Goal: Task Accomplishment & Management: Manage account settings

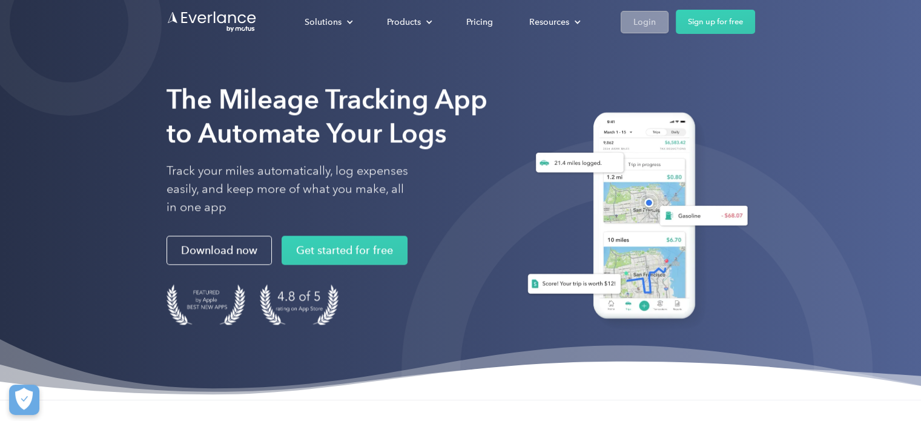
click at [644, 24] on div "Login" at bounding box center [645, 22] width 22 height 15
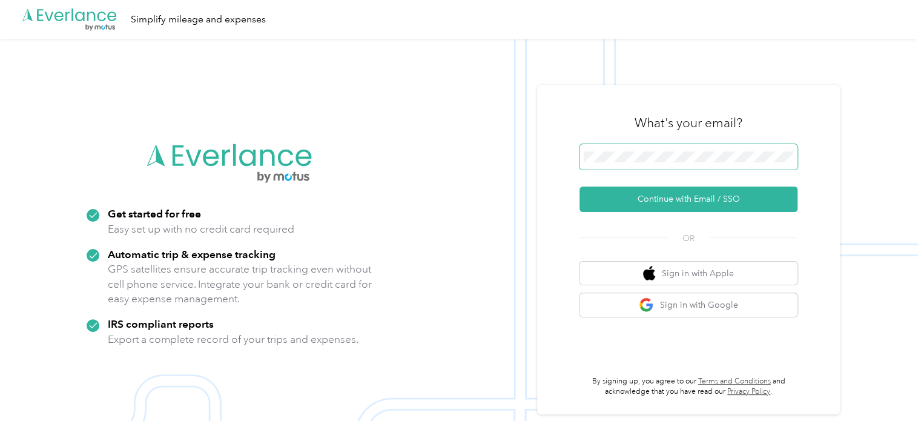
click at [652, 165] on span at bounding box center [689, 156] width 218 height 25
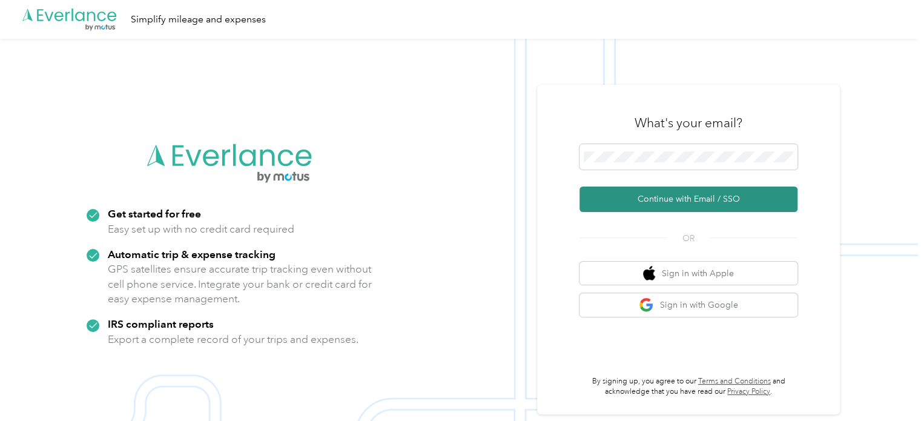
click at [713, 201] on button "Continue with Email / SSO" at bounding box center [689, 199] width 218 height 25
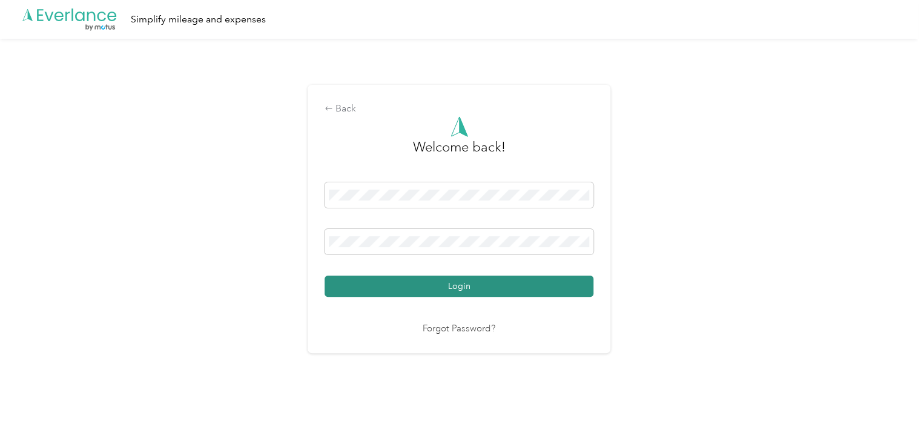
click at [514, 280] on button "Login" at bounding box center [459, 286] width 269 height 21
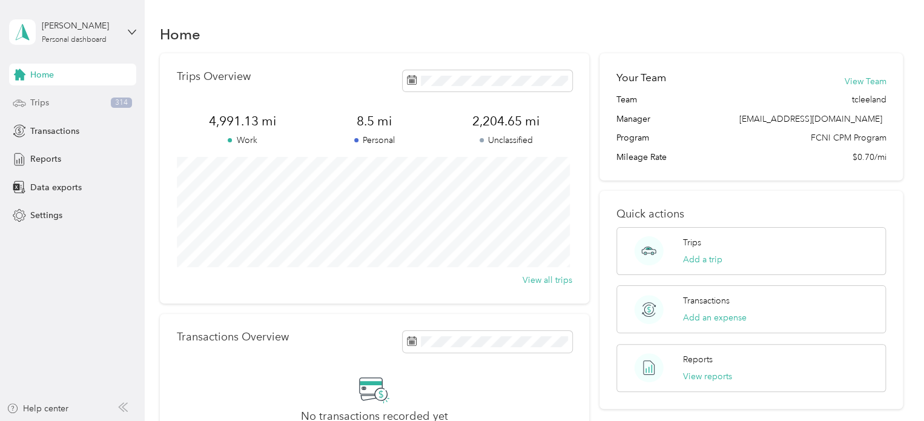
click at [94, 96] on div "Trips 314" at bounding box center [72, 103] width 127 height 22
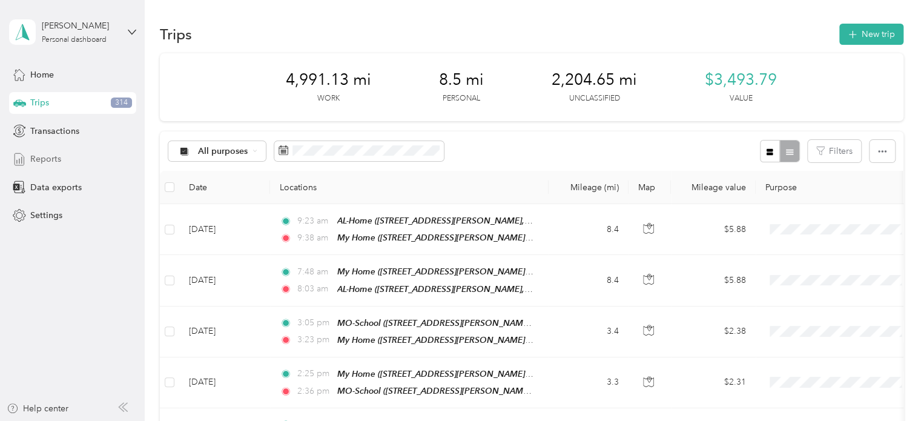
click at [45, 161] on span "Reports" at bounding box center [45, 159] width 31 height 13
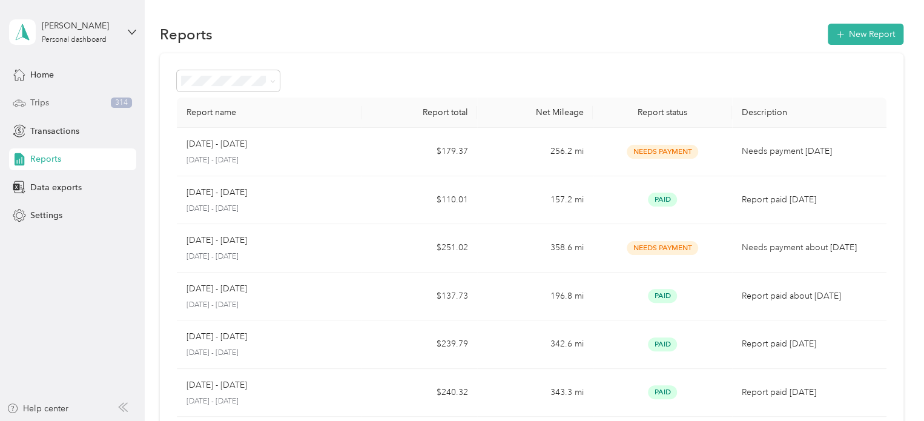
click at [53, 96] on div "Trips 314" at bounding box center [72, 103] width 127 height 22
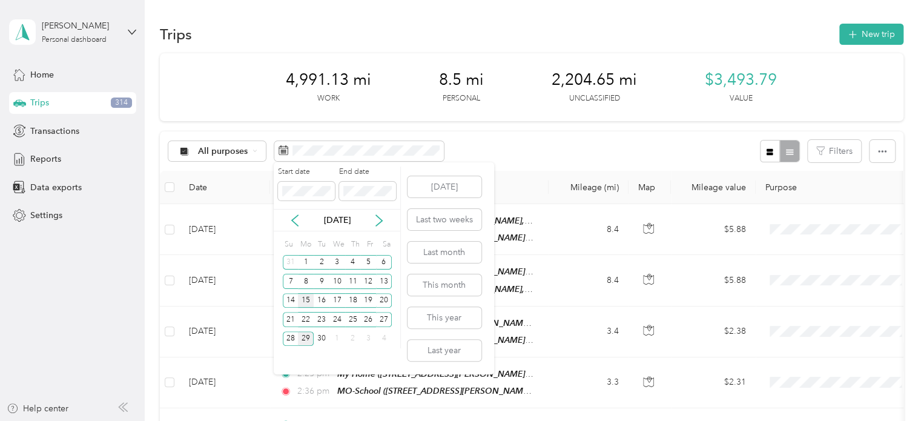
click at [307, 297] on div "15" at bounding box center [306, 300] width 16 height 15
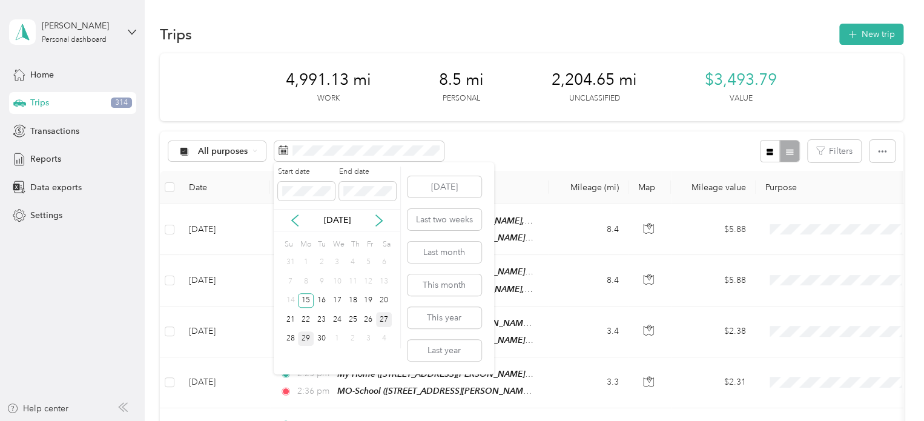
click at [387, 319] on div "27" at bounding box center [384, 319] width 16 height 15
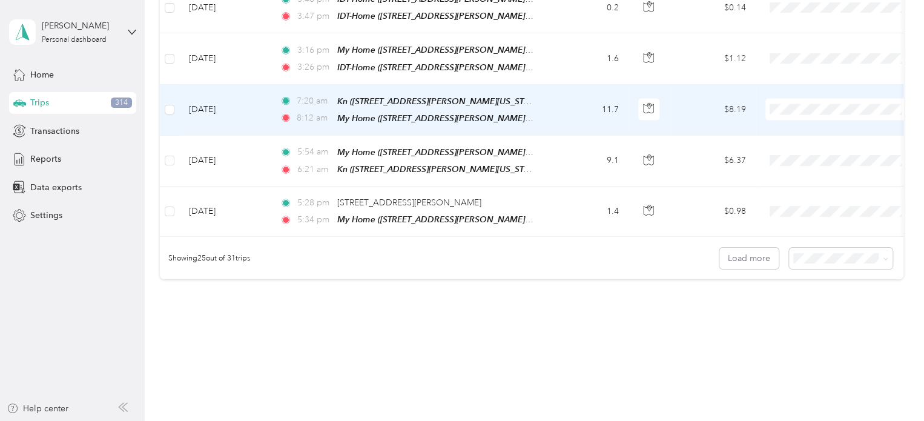
scroll to position [1244, 0]
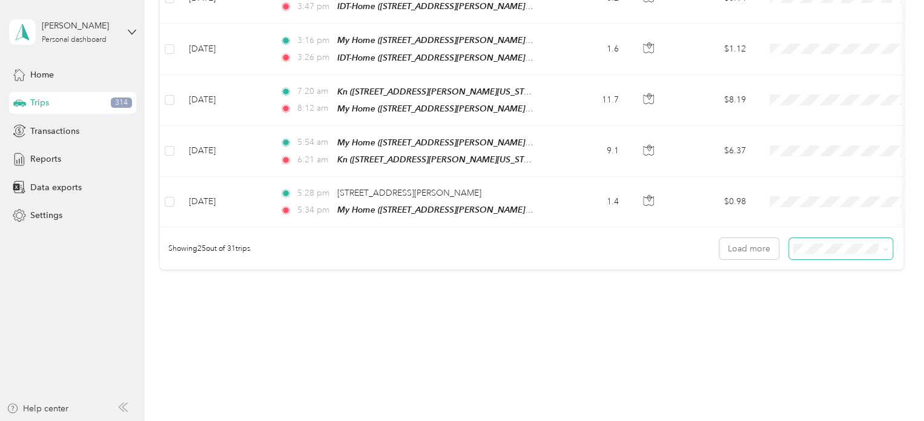
click at [883, 243] on span at bounding box center [885, 248] width 5 height 10
click at [883, 247] on icon at bounding box center [885, 249] width 5 height 5
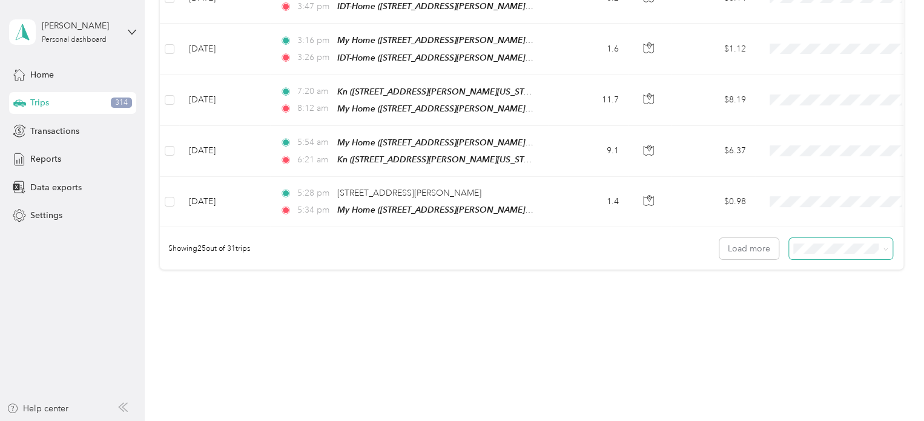
click at [814, 294] on span "100 per load" at bounding box center [820, 297] width 50 height 10
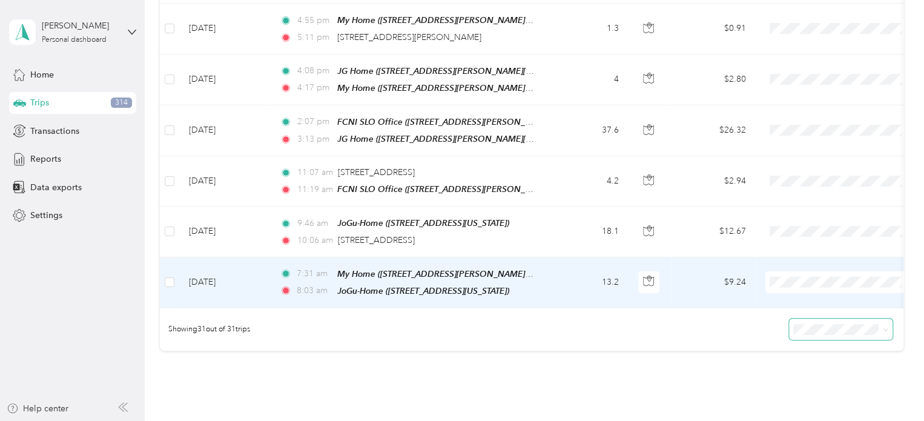
scroll to position [1467, 0]
click at [682, 258] on td "$9.24" at bounding box center [713, 283] width 85 height 51
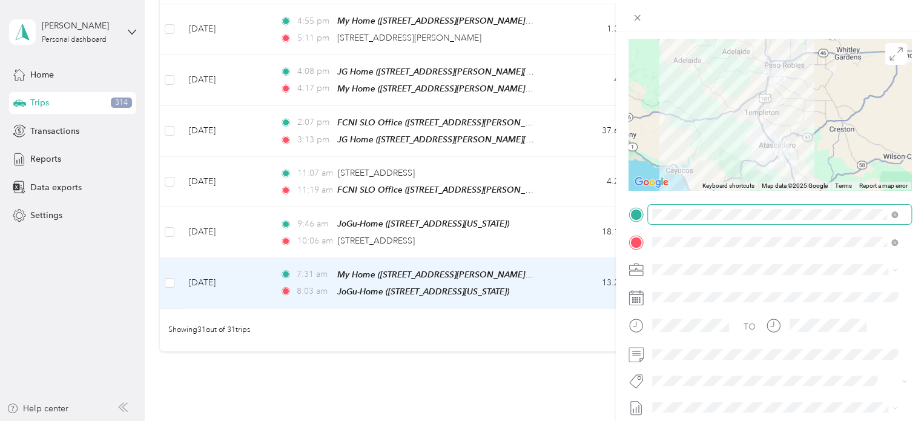
scroll to position [85, 0]
click at [711, 295] on ol "Family Care Network Personal" at bounding box center [775, 294] width 254 height 42
click at [695, 285] on div "Family Care Network" at bounding box center [775, 291] width 237 height 13
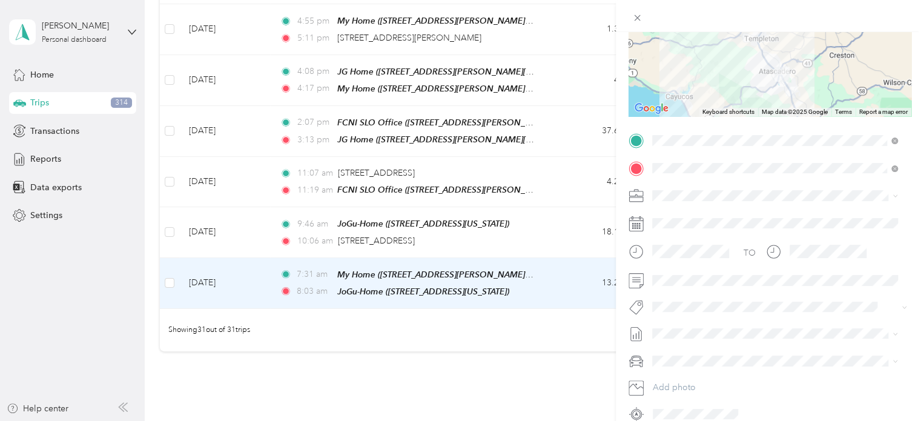
scroll to position [160, 0]
click at [698, 311] on span at bounding box center [769, 305] width 243 height 13
click at [702, 164] on ol "Admin Specialty Mhs Temp Ihss Thpp-m (sb) Thpp-m (wrap Slo) Thpp-nmd (sb) Thpp-…" at bounding box center [775, 215] width 254 height 164
click at [689, 165] on span "Specialty Mhs" at bounding box center [688, 160] width 47 height 11
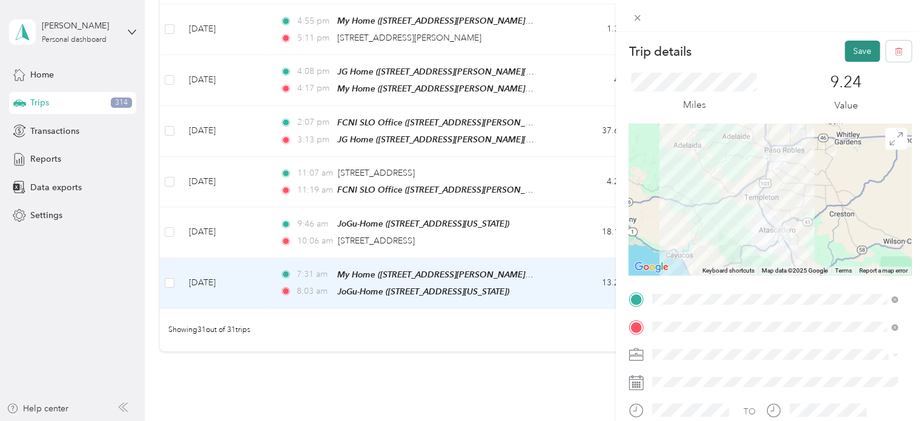
click at [850, 50] on button "Save" at bounding box center [862, 51] width 35 height 21
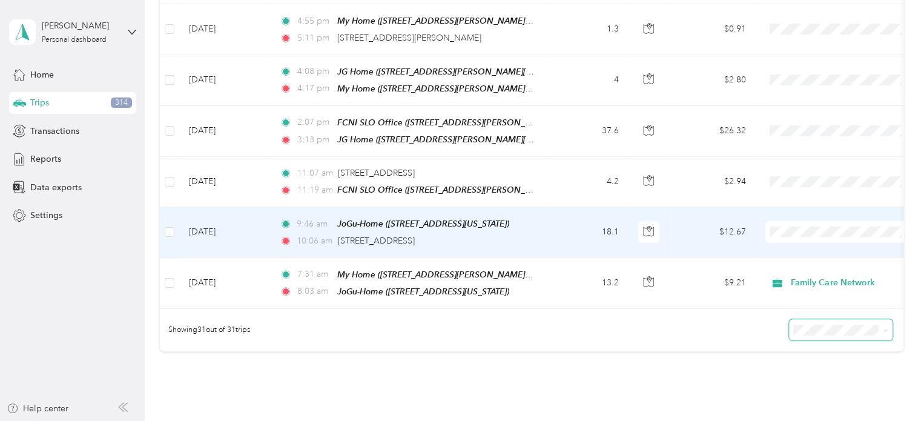
click at [681, 210] on td "$12.67" at bounding box center [713, 232] width 85 height 50
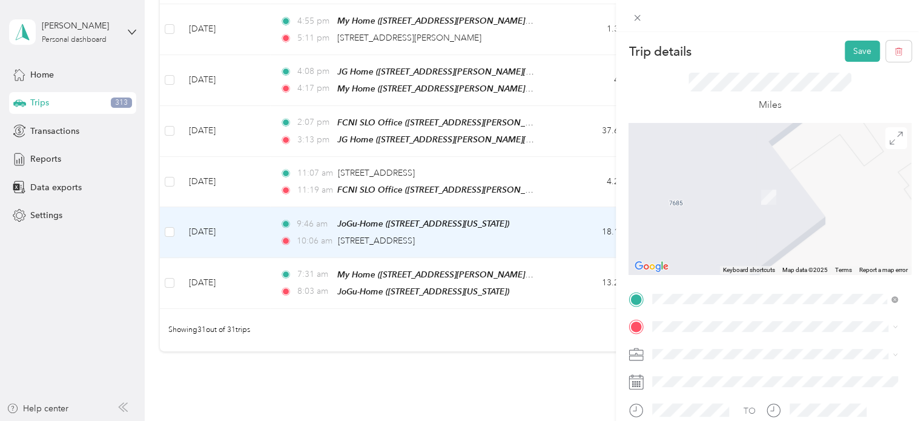
click at [755, 192] on div "TEAM FCNI SLO Office [STREET_ADDRESS][PERSON_NAME][US_STATE]" at bounding box center [769, 191] width 188 height 30
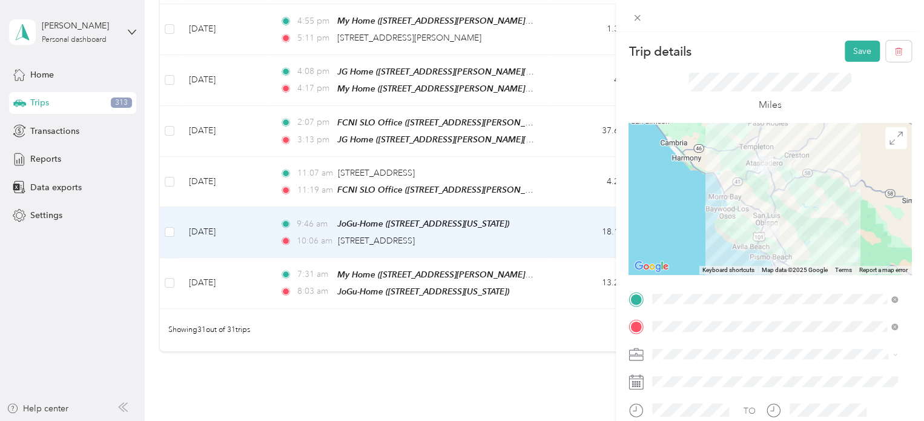
click at [698, 374] on div "Family Care Network" at bounding box center [775, 371] width 237 height 13
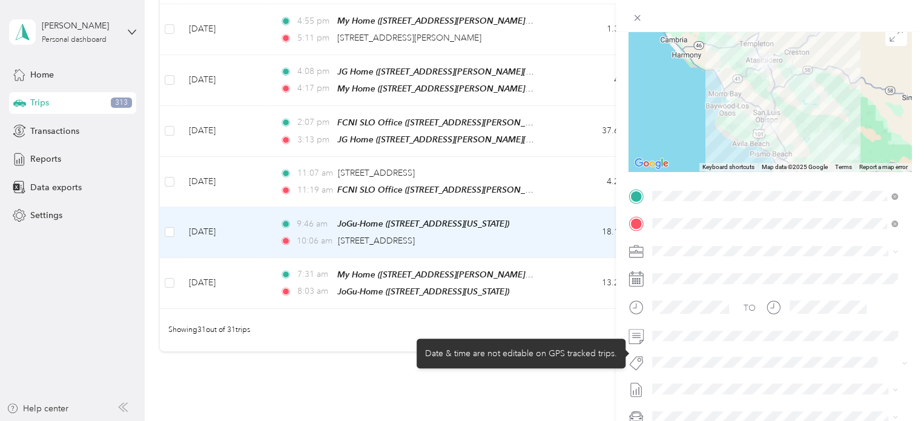
scroll to position [104, 0]
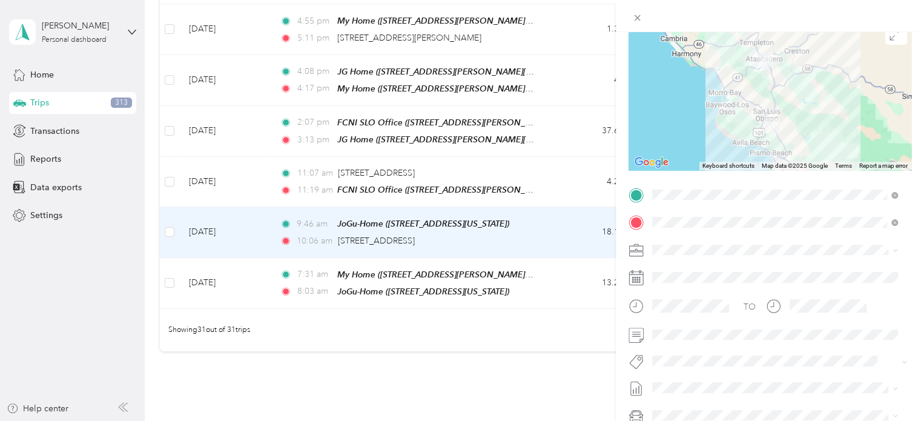
click at [688, 218] on span "Specialty Mhs" at bounding box center [688, 218] width 47 height 11
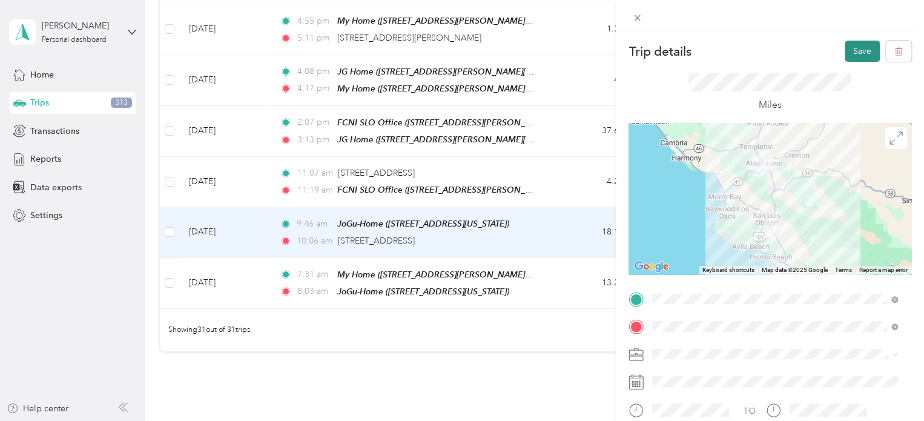
click at [853, 46] on button "Save" at bounding box center [862, 51] width 35 height 21
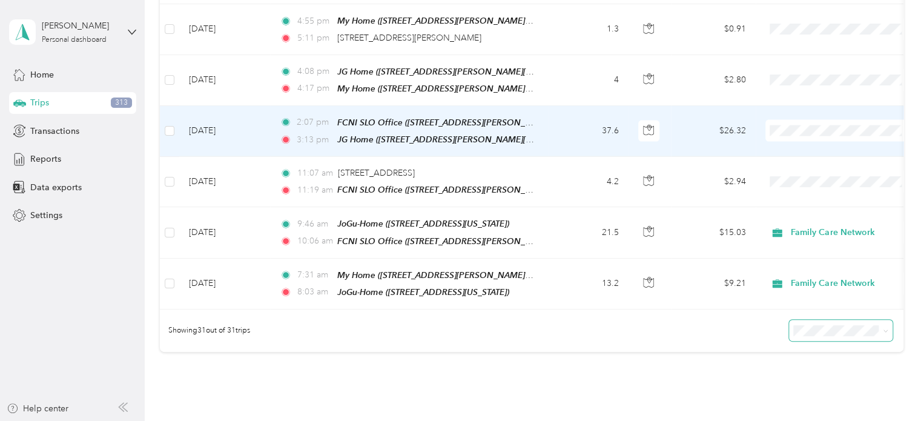
click at [690, 106] on td "$26.32" at bounding box center [713, 131] width 85 height 51
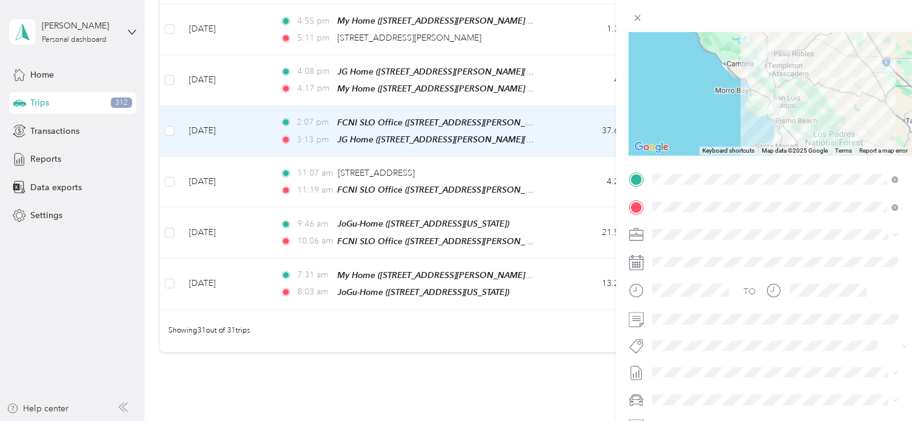
scroll to position [121, 0]
click at [687, 258] on li "Family Care Network" at bounding box center [775, 247] width 254 height 21
click at [689, 201] on span "Specialty Mhs" at bounding box center [688, 205] width 47 height 11
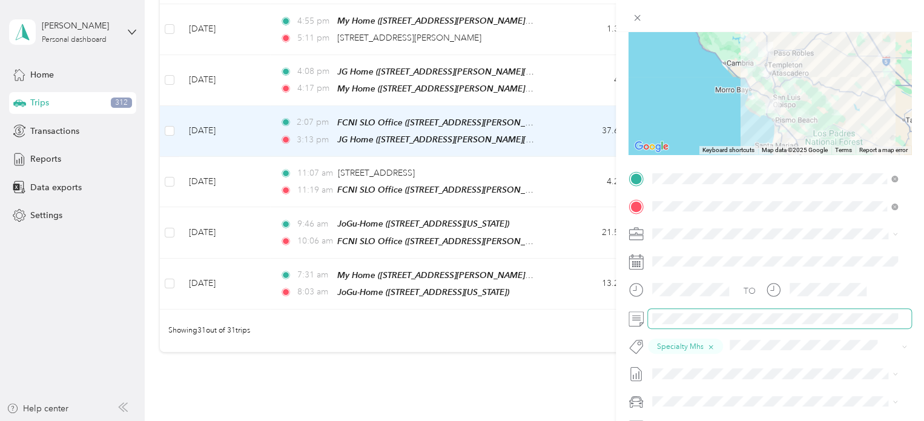
scroll to position [0, 0]
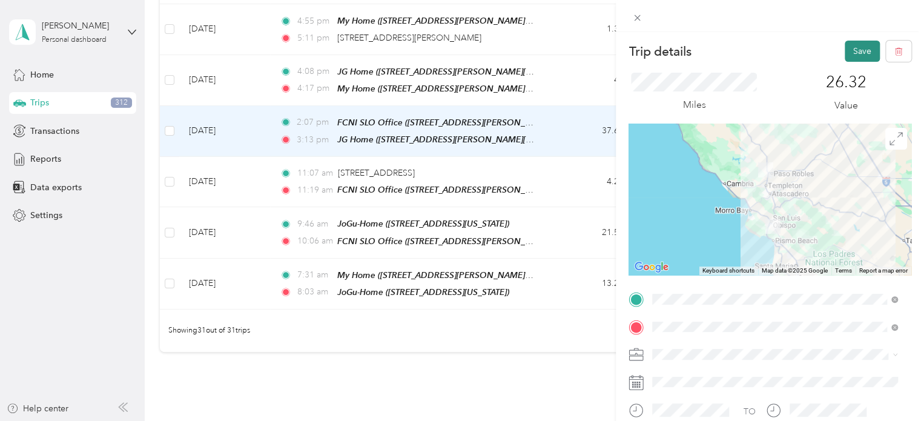
click at [855, 48] on button "Save" at bounding box center [862, 51] width 35 height 21
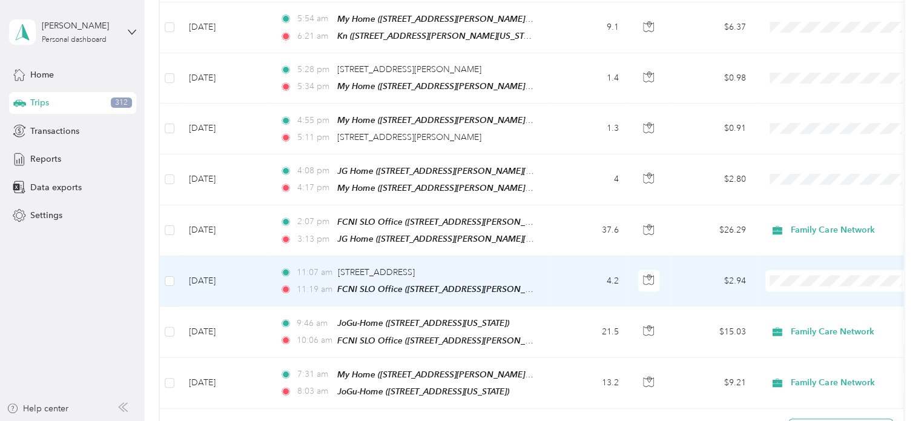
scroll to position [1366, 0]
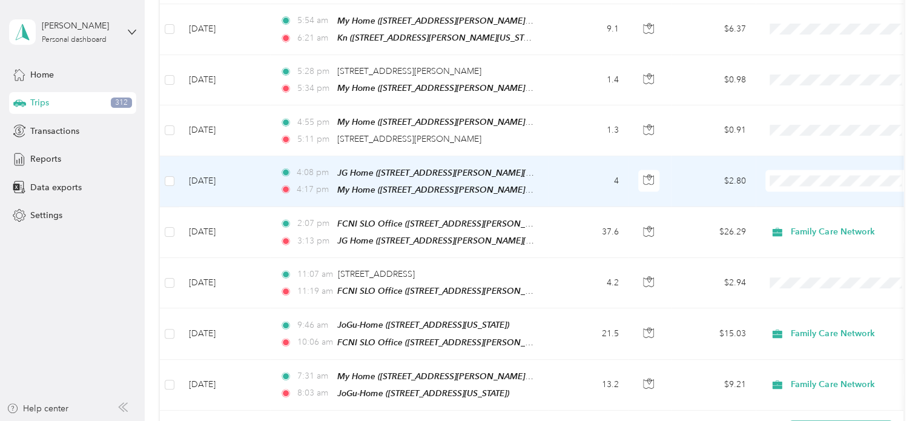
click at [685, 164] on td "$2.80" at bounding box center [713, 181] width 85 height 51
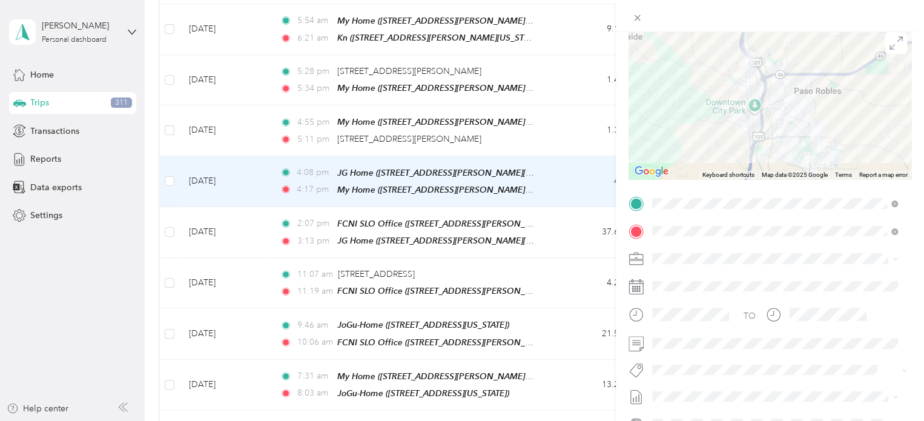
scroll to position [98, 0]
click at [693, 277] on li "Family Care Network" at bounding box center [775, 273] width 254 height 21
click at [689, 228] on button "Specialty Mhs" at bounding box center [689, 225] width 64 height 15
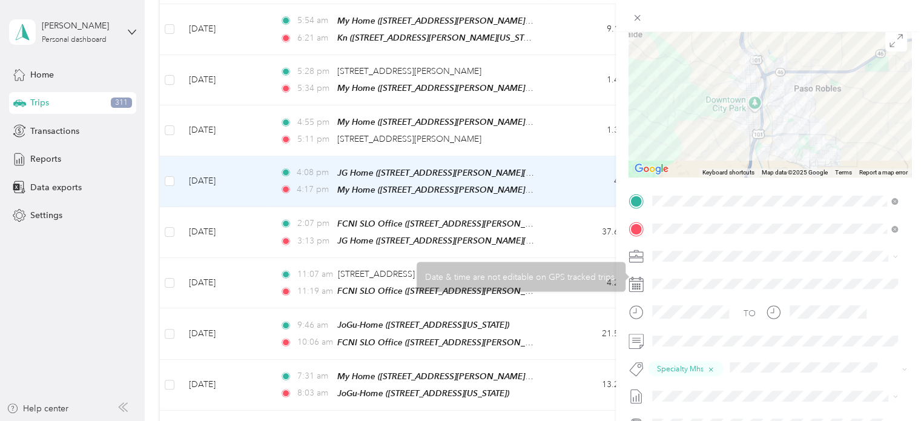
scroll to position [0, 0]
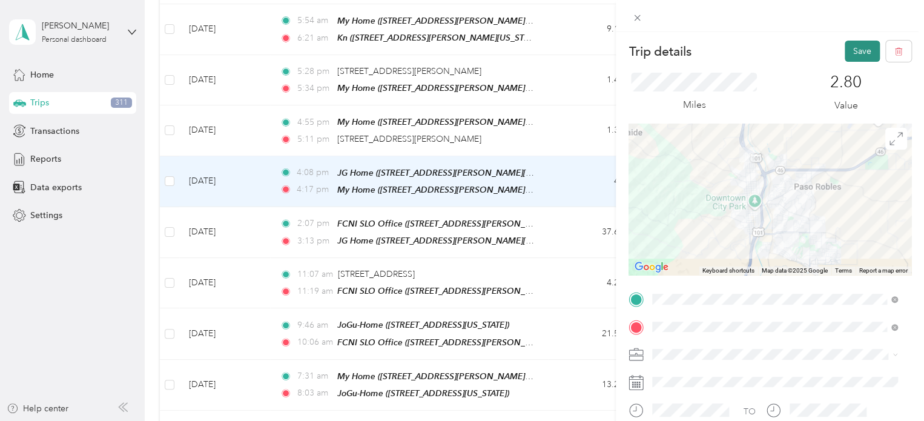
click at [860, 48] on button "Save" at bounding box center [862, 51] width 35 height 21
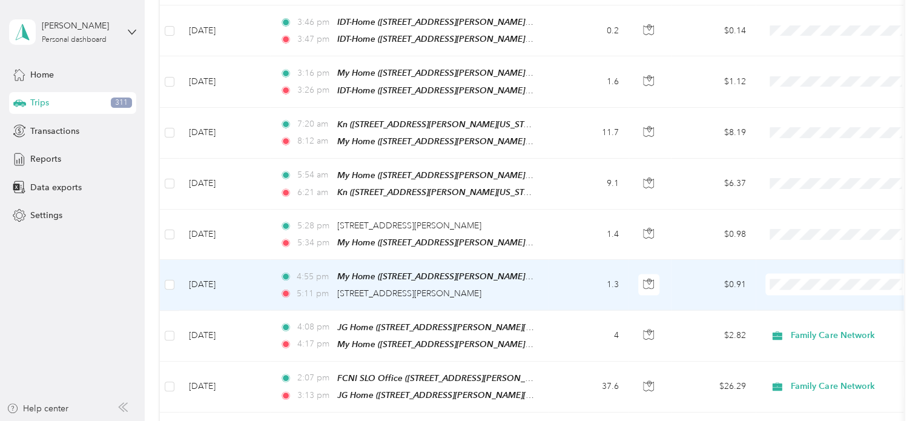
scroll to position [1211, 0]
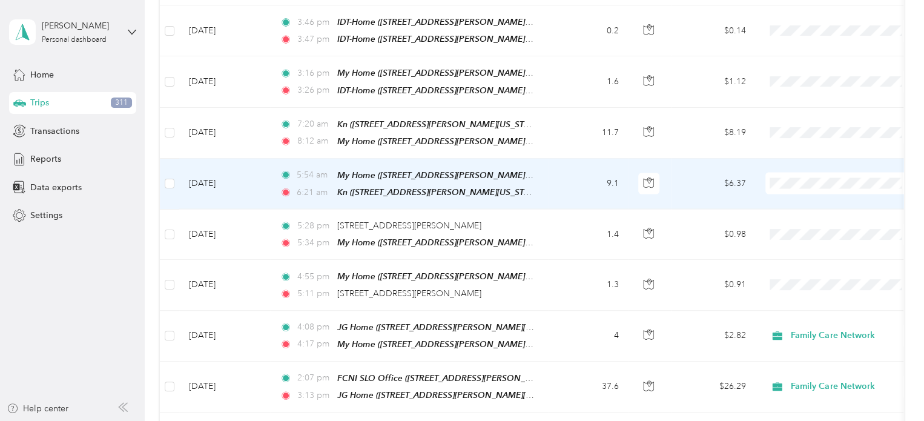
click at [688, 165] on td "$6.37" at bounding box center [713, 184] width 85 height 51
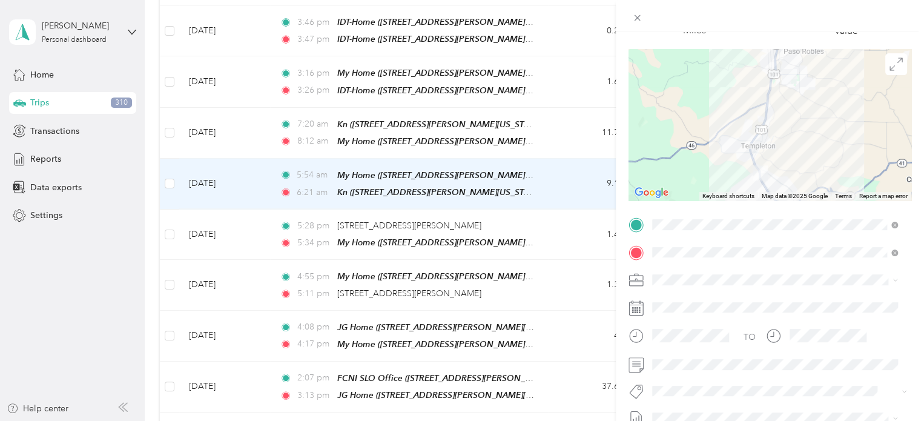
scroll to position [80, 0]
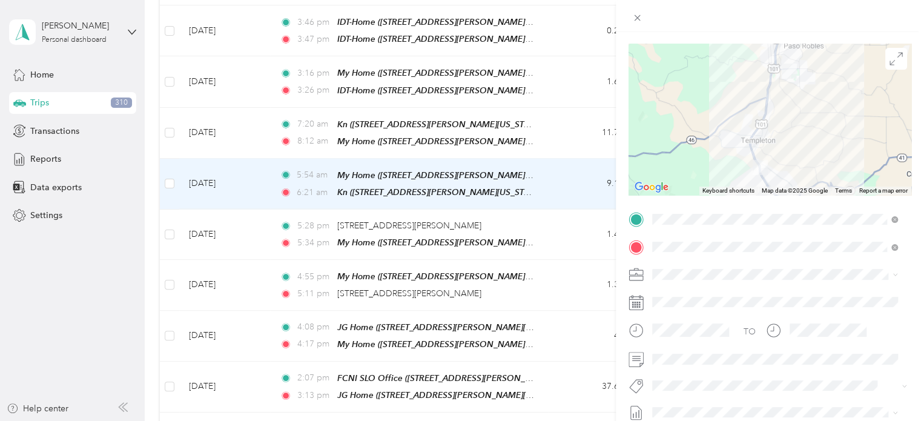
click at [698, 296] on li "Family Care Network" at bounding box center [775, 288] width 254 height 21
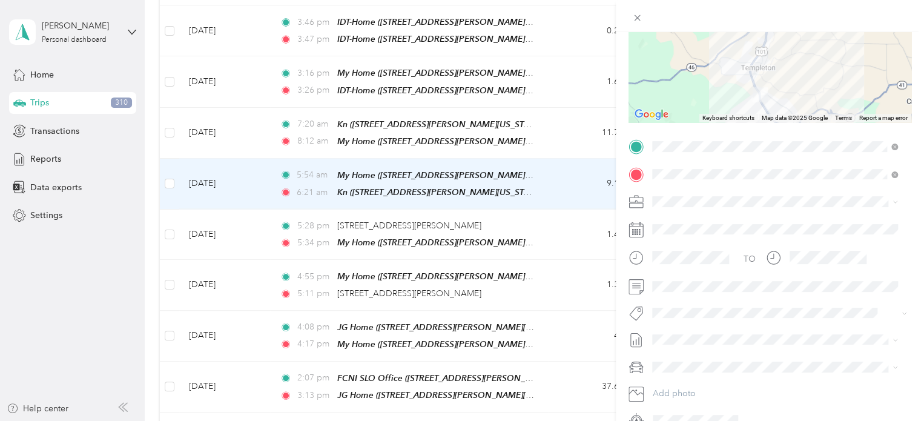
scroll to position [154, 0]
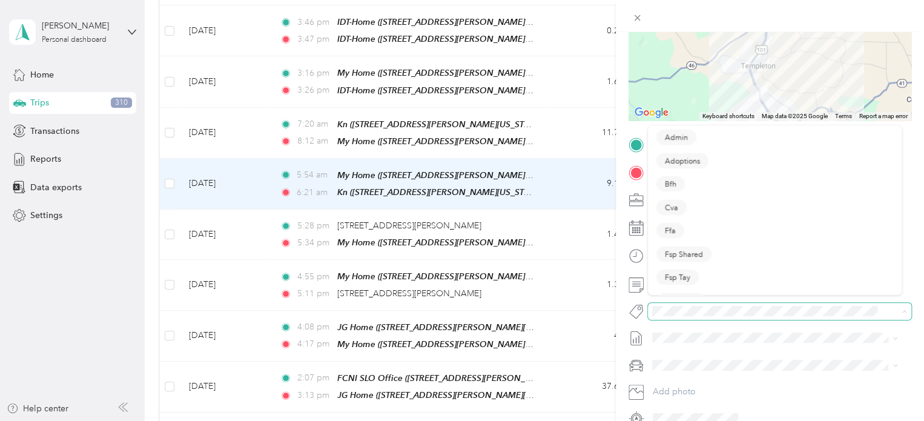
click at [679, 316] on span at bounding box center [769, 311] width 243 height 13
click at [693, 305] on span at bounding box center [769, 311] width 243 height 13
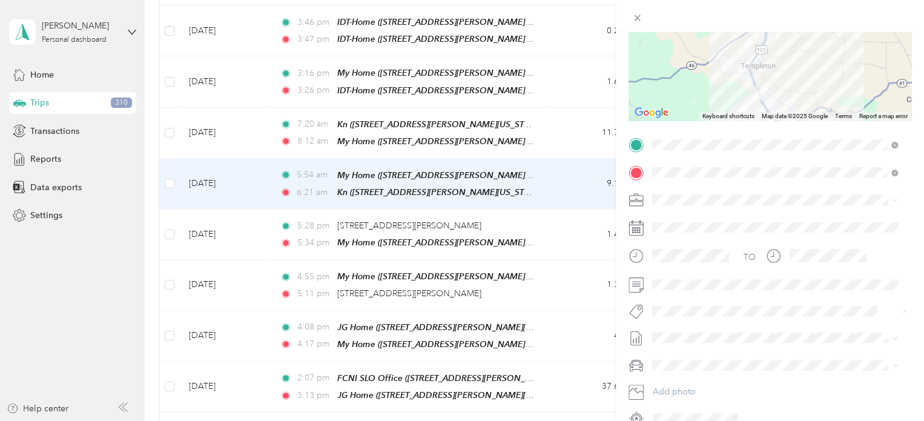
click at [686, 171] on ol "Admin Specialty Mhs Temp Ihss Thpp-m (sb) Thpp-m (wrap Slo) Thpp-nmd (sb) Thpp-…" at bounding box center [775, 219] width 254 height 164
click at [693, 168] on span "Specialty Mhs" at bounding box center [688, 172] width 47 height 11
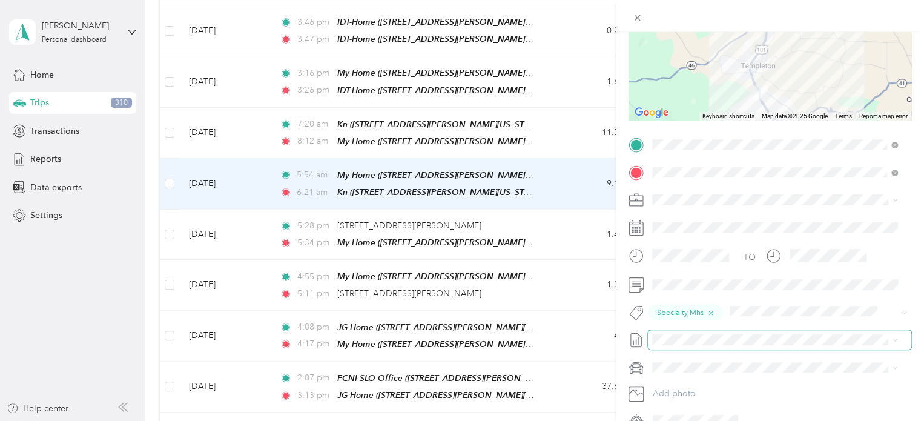
scroll to position [0, 0]
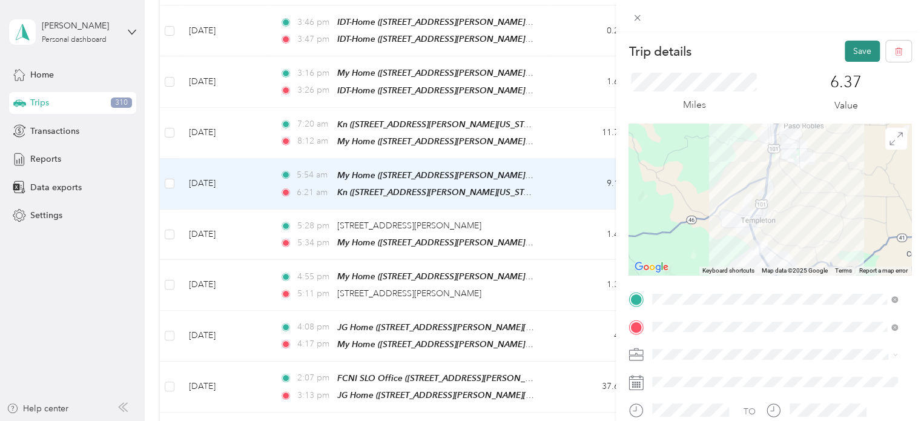
click at [849, 55] on button "Save" at bounding box center [862, 51] width 35 height 21
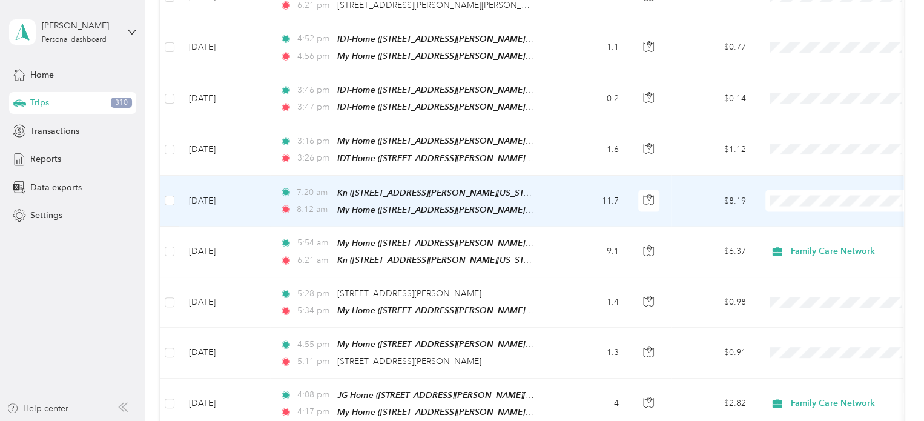
scroll to position [1136, 0]
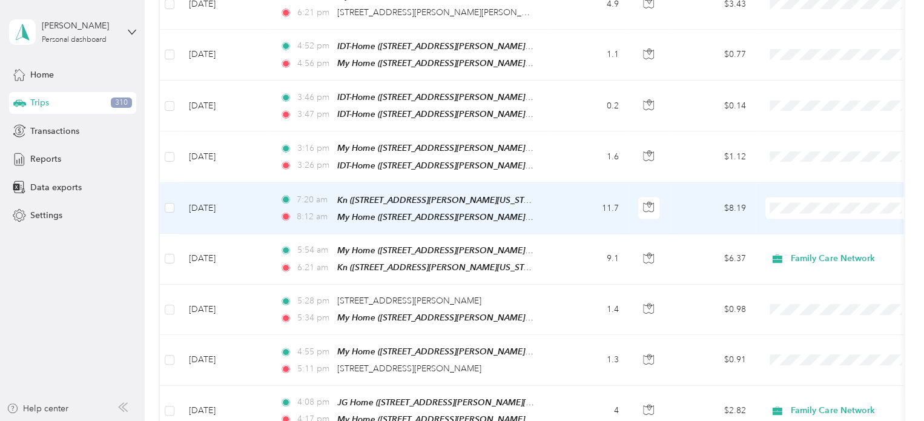
click at [688, 194] on td "$8.19" at bounding box center [713, 208] width 85 height 51
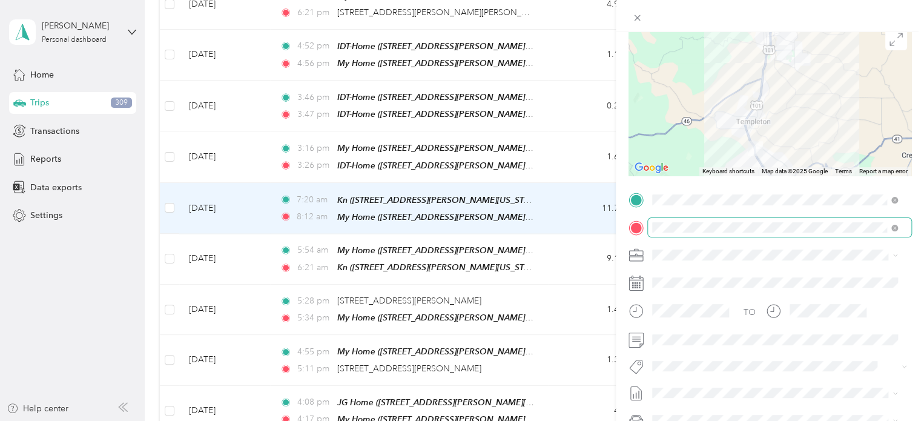
scroll to position [102, 0]
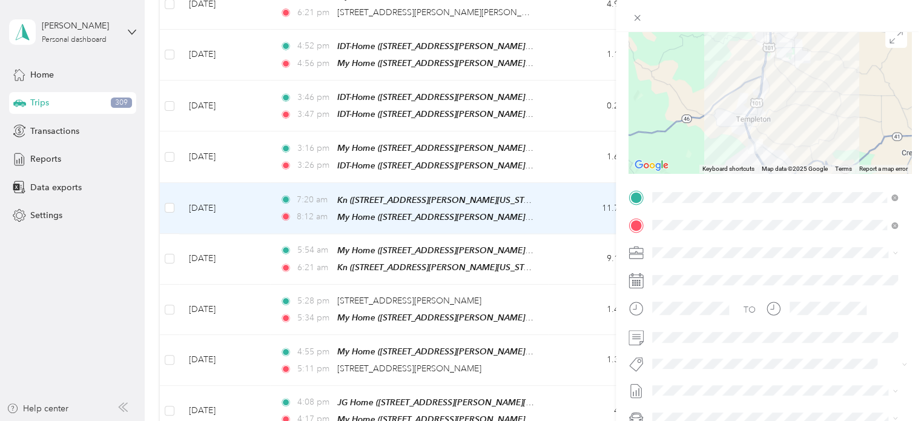
click at [713, 277] on li "Family Care Network" at bounding box center [775, 271] width 254 height 21
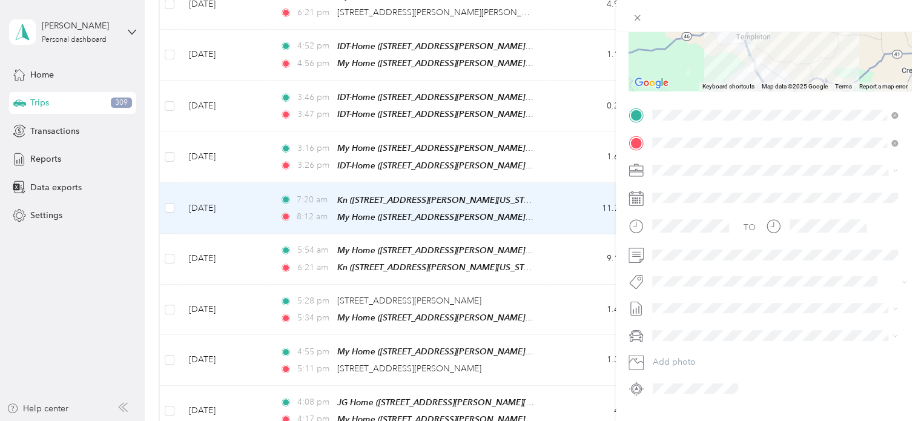
scroll to position [214, 0]
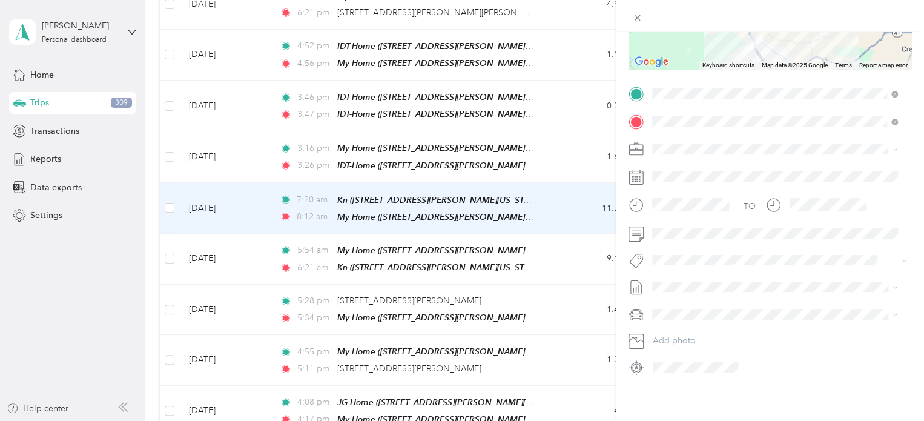
click at [690, 111] on button "Specialty Mhs" at bounding box center [689, 107] width 64 height 15
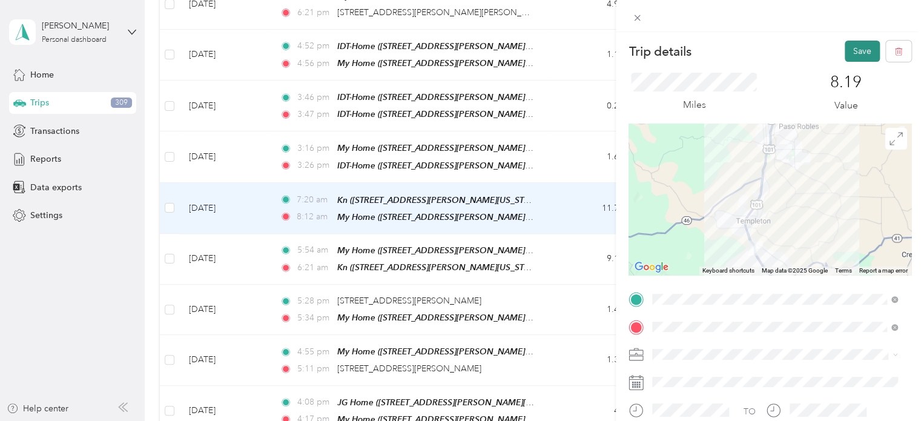
click at [850, 45] on button "Save" at bounding box center [862, 51] width 35 height 21
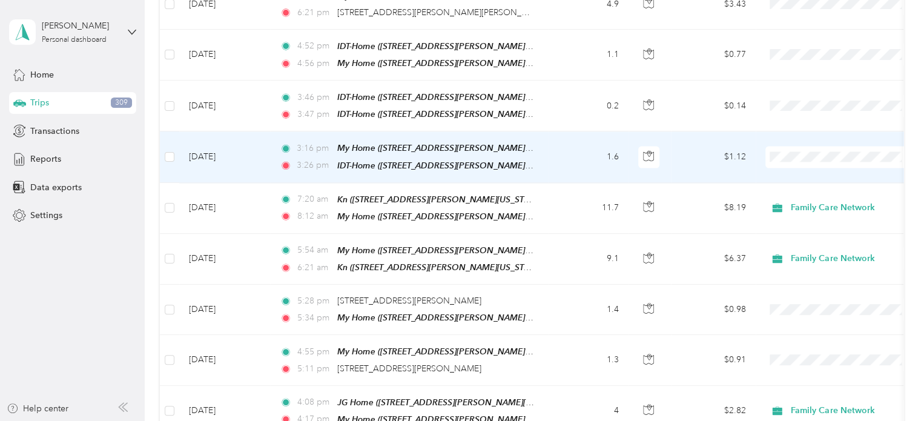
click at [695, 133] on td "$1.12" at bounding box center [713, 156] width 85 height 51
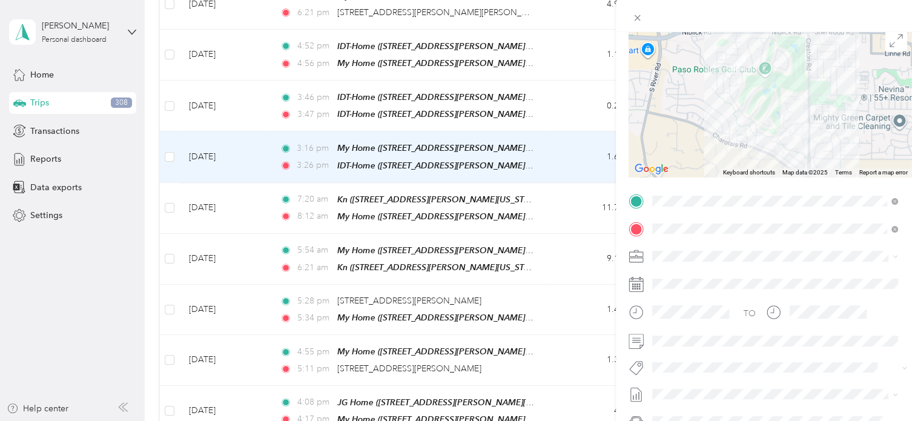
scroll to position [99, 0]
click at [675, 276] on li "Family Care Network" at bounding box center [775, 270] width 254 height 21
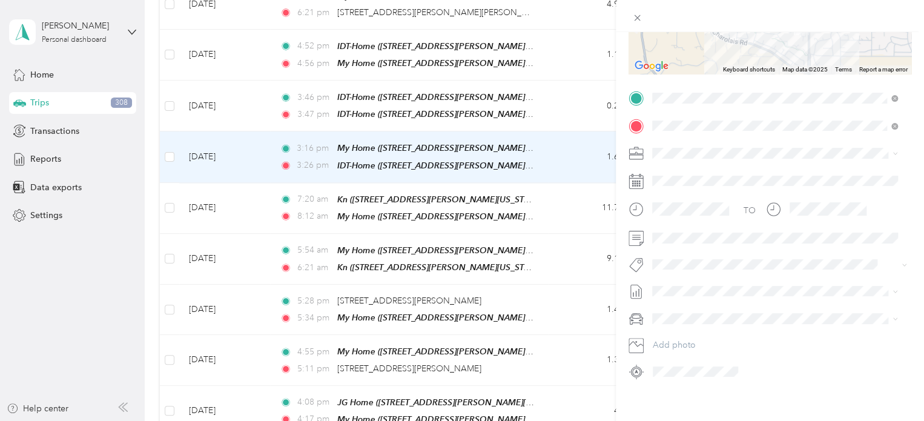
scroll to position [201, 0]
click at [695, 123] on span "Specialty Mhs" at bounding box center [688, 119] width 47 height 11
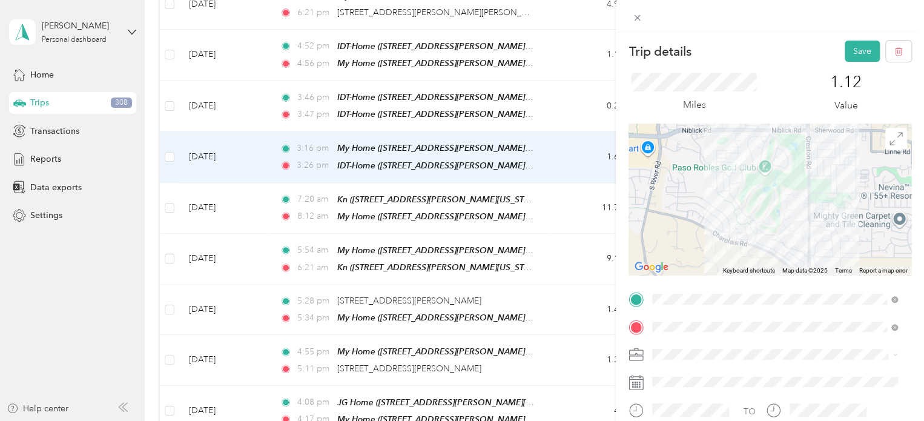
scroll to position [0, 0]
click at [846, 42] on button "Save" at bounding box center [862, 51] width 35 height 21
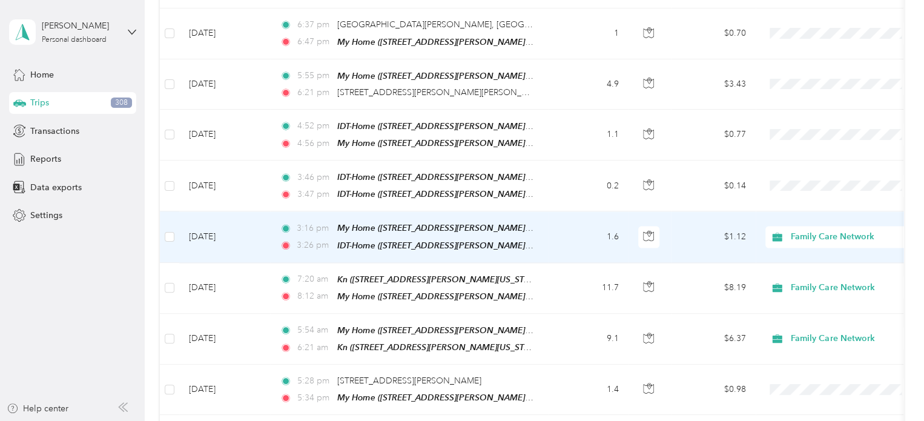
scroll to position [1056, 0]
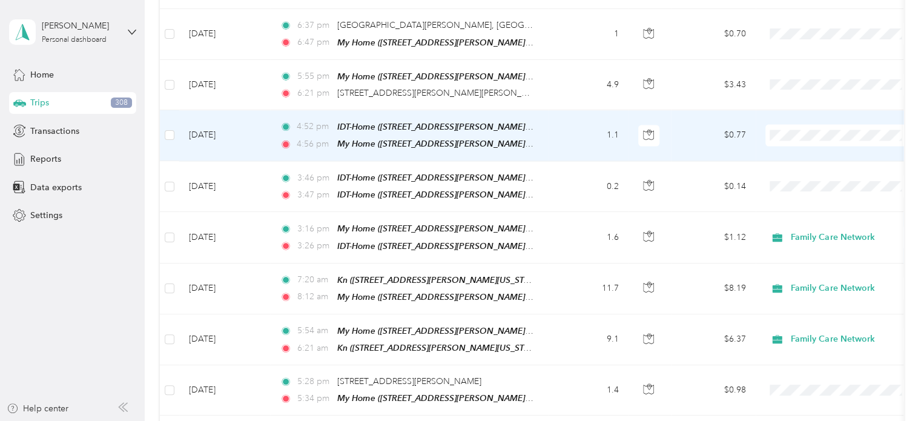
click at [675, 118] on td "$0.77" at bounding box center [713, 135] width 85 height 51
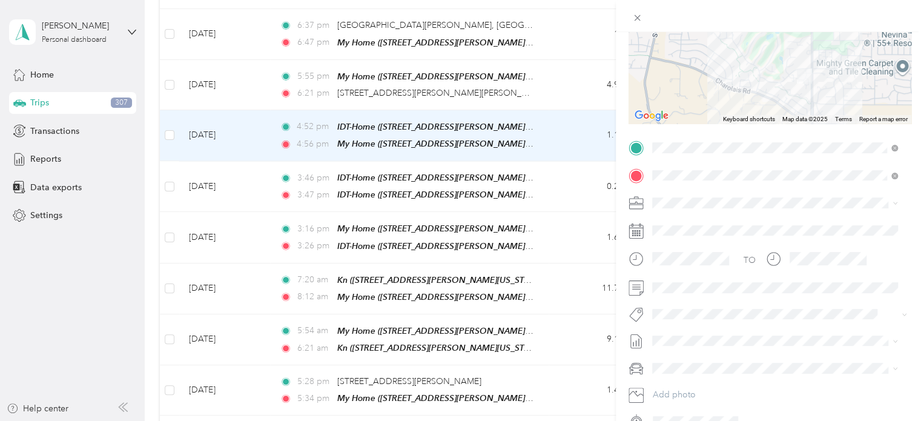
scroll to position [153, 0]
click at [701, 218] on span "Family Care Network" at bounding box center [696, 223] width 79 height 10
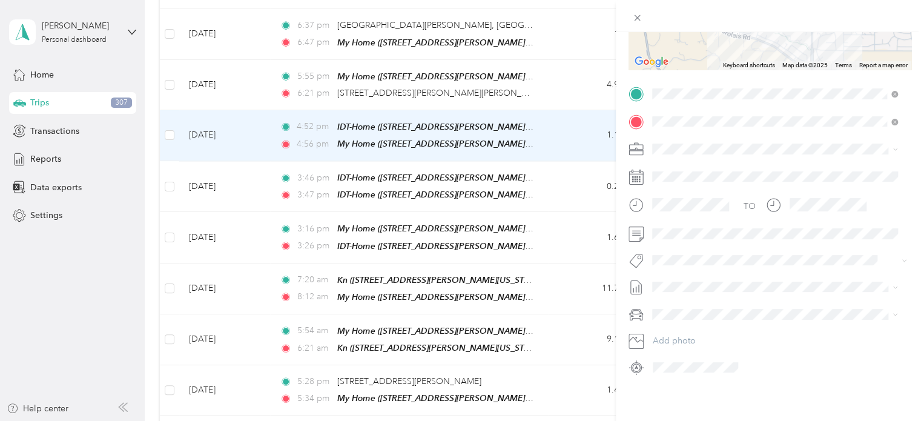
click at [686, 113] on span "Specialty Mhs" at bounding box center [688, 111] width 47 height 11
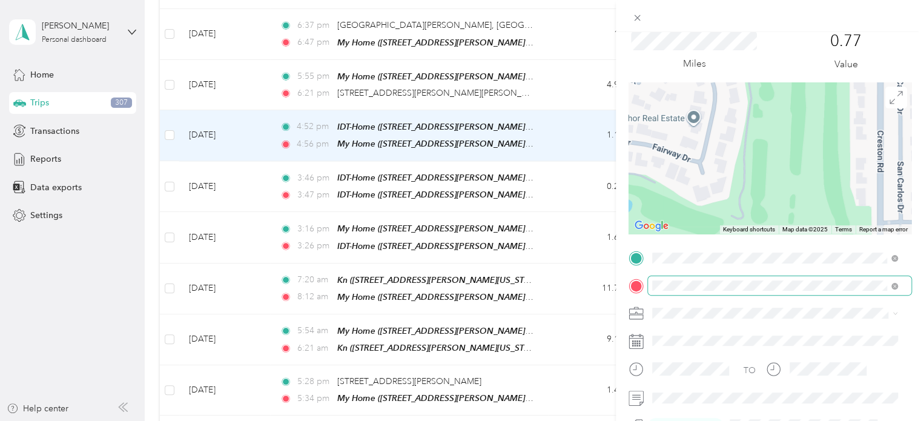
scroll to position [0, 0]
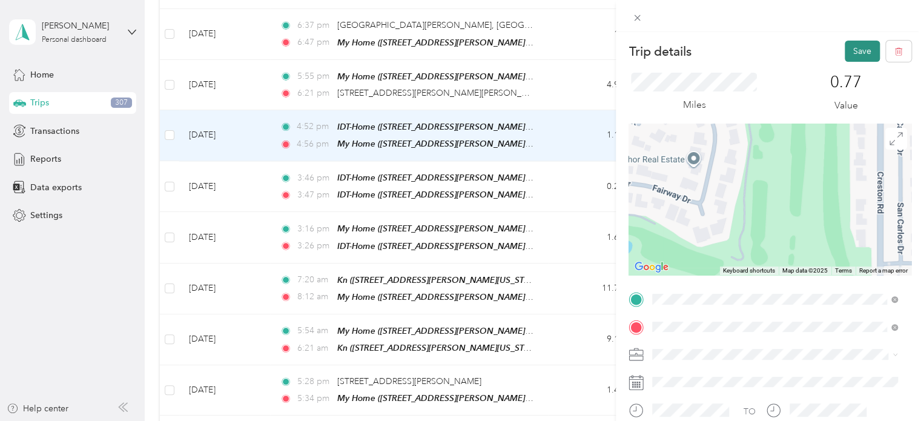
click at [855, 48] on button "Save" at bounding box center [862, 51] width 35 height 21
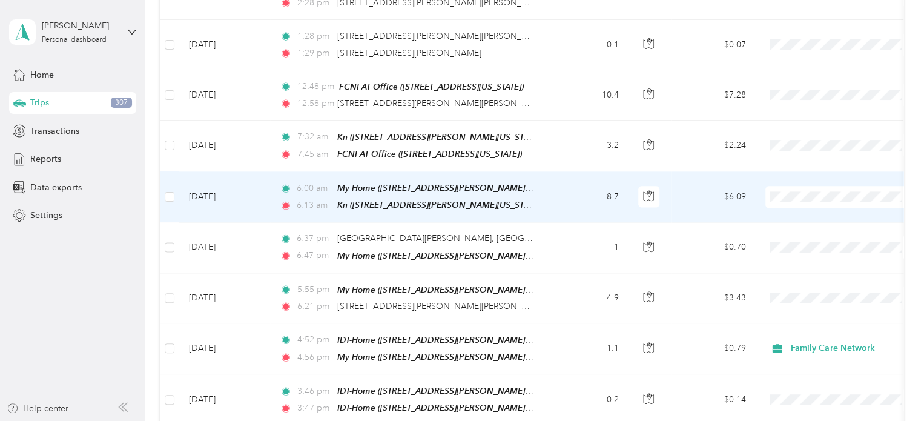
scroll to position [842, 0]
click at [690, 186] on td "$6.09" at bounding box center [713, 197] width 85 height 51
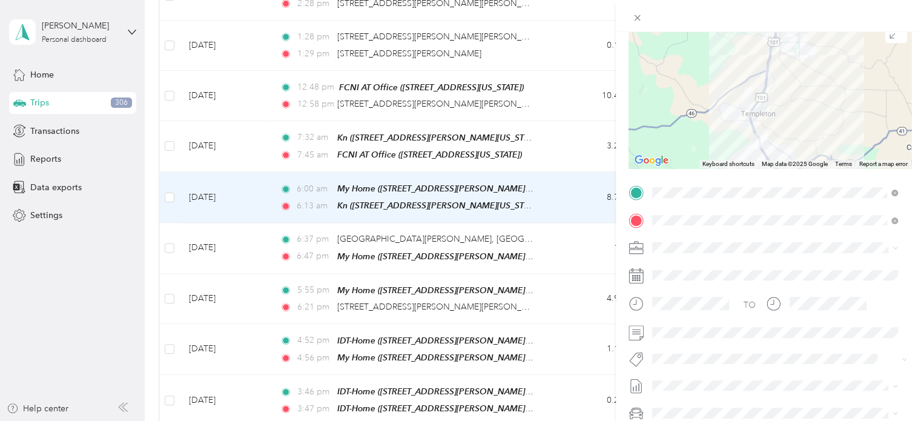
scroll to position [108, 0]
click at [700, 266] on div "Family Care Network" at bounding box center [775, 265] width 237 height 13
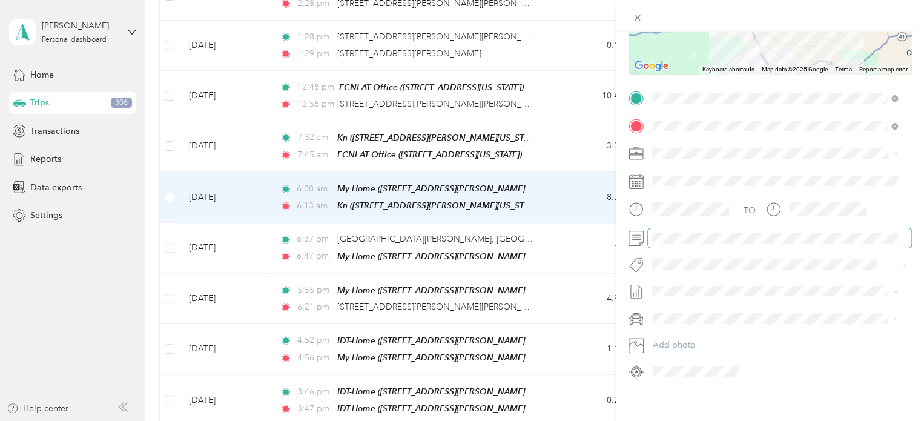
scroll to position [204, 0]
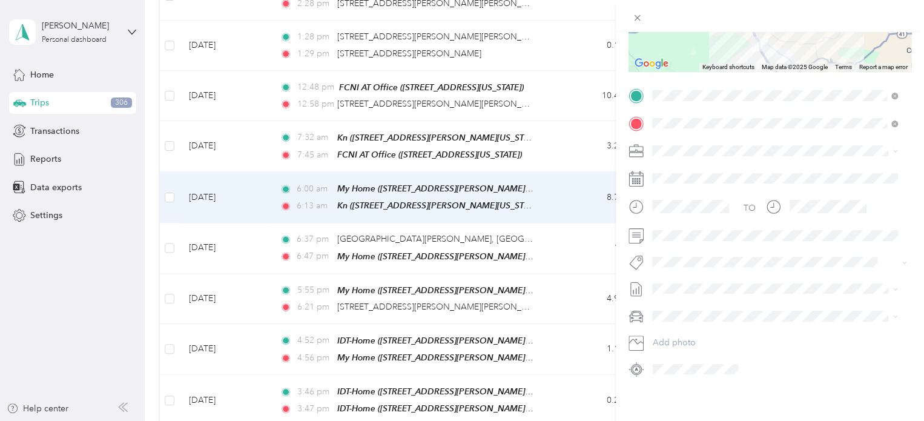
click at [686, 125] on li "Specialty Mhs" at bounding box center [775, 124] width 254 height 24
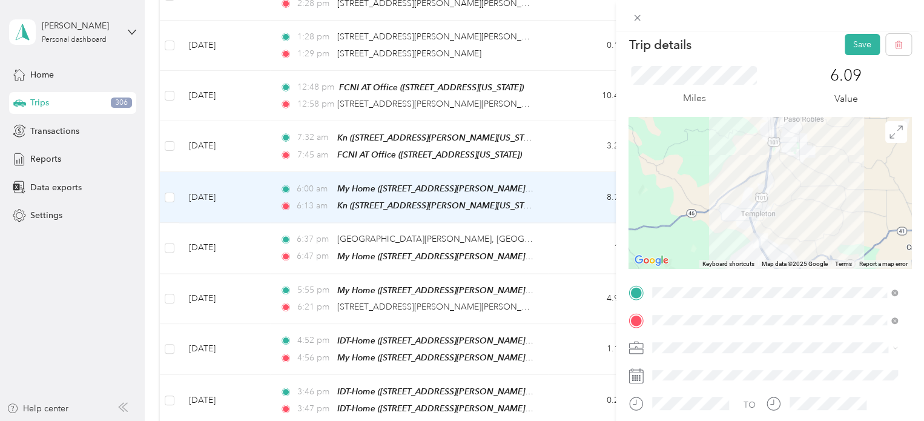
scroll to position [4, 0]
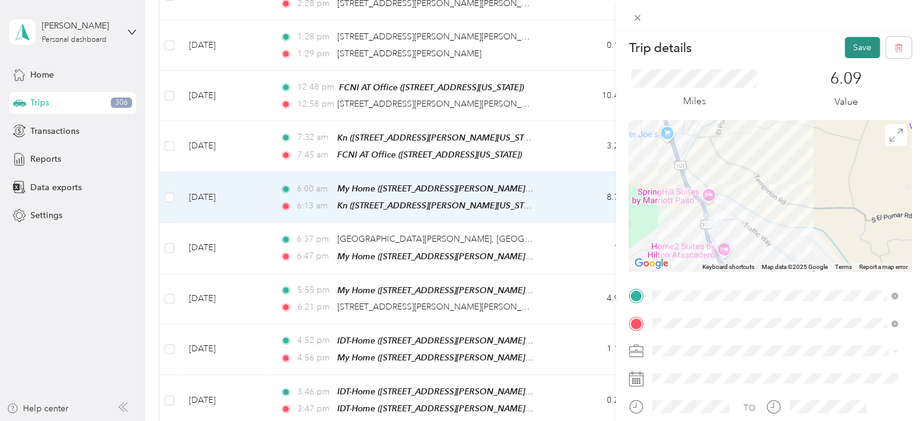
click at [850, 43] on button "Save" at bounding box center [862, 47] width 35 height 21
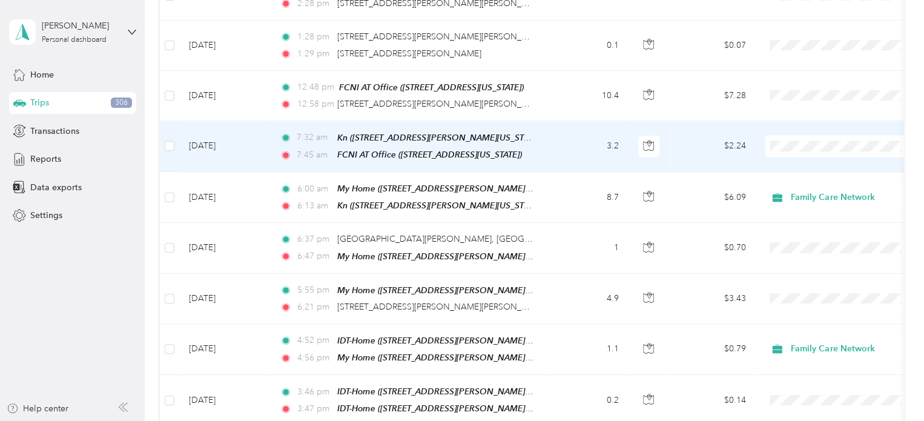
click at [676, 129] on td "$2.24" at bounding box center [713, 146] width 85 height 51
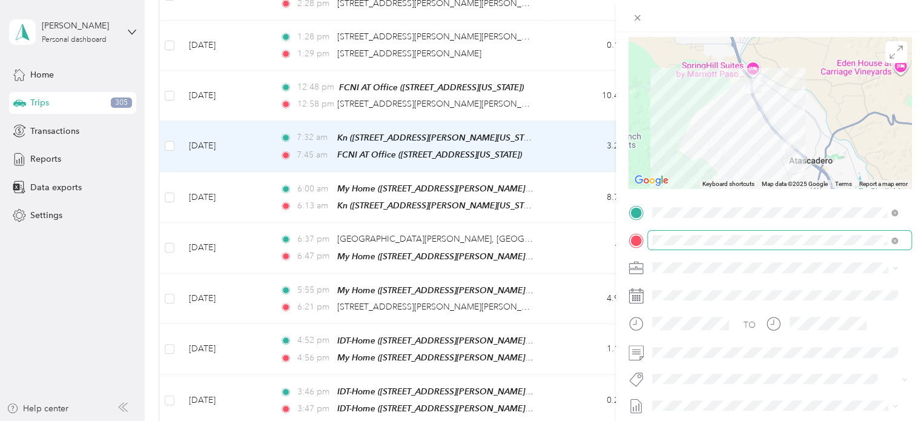
scroll to position [90, 0]
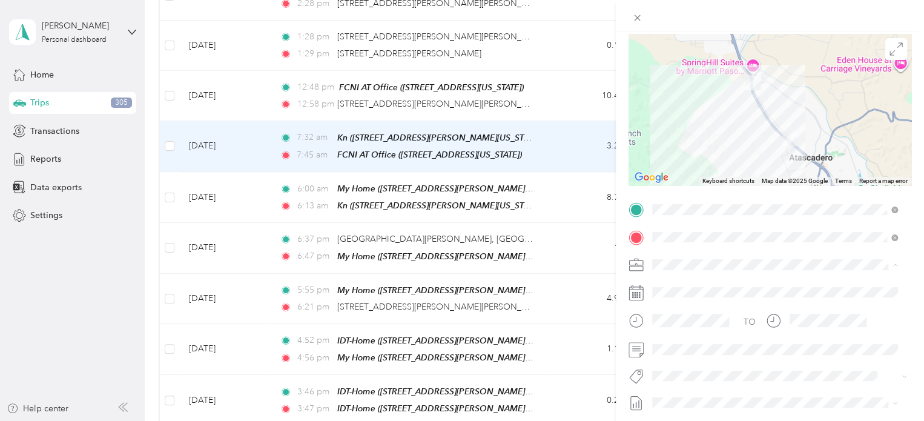
click at [683, 287] on li "Family Care Network" at bounding box center [775, 286] width 254 height 21
click at [693, 234] on span "Specialty Mhs" at bounding box center [688, 237] width 47 height 11
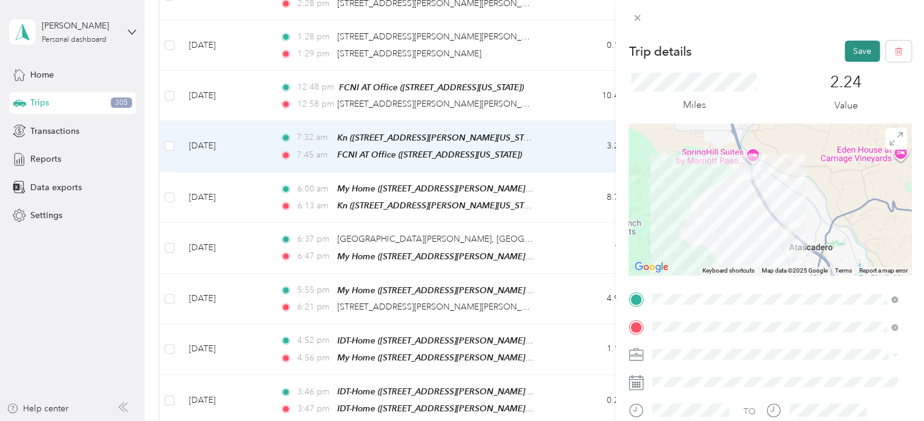
click at [849, 47] on button "Save" at bounding box center [862, 51] width 35 height 21
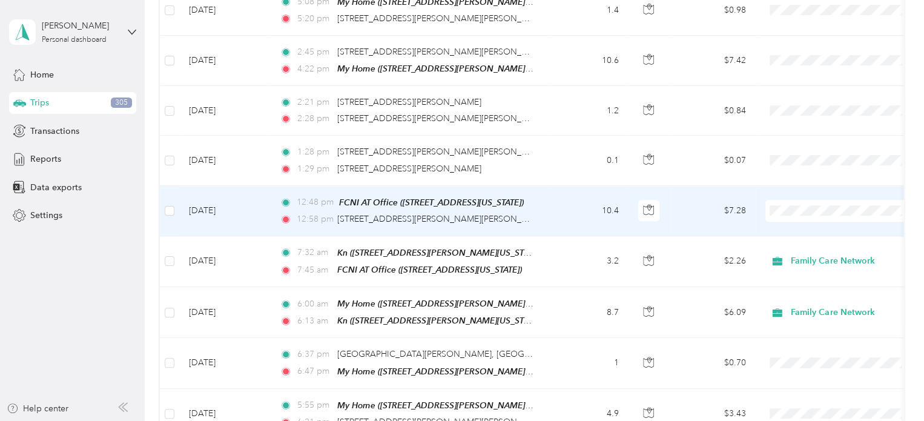
scroll to position [728, 0]
click at [689, 195] on td "$7.28" at bounding box center [713, 210] width 85 height 50
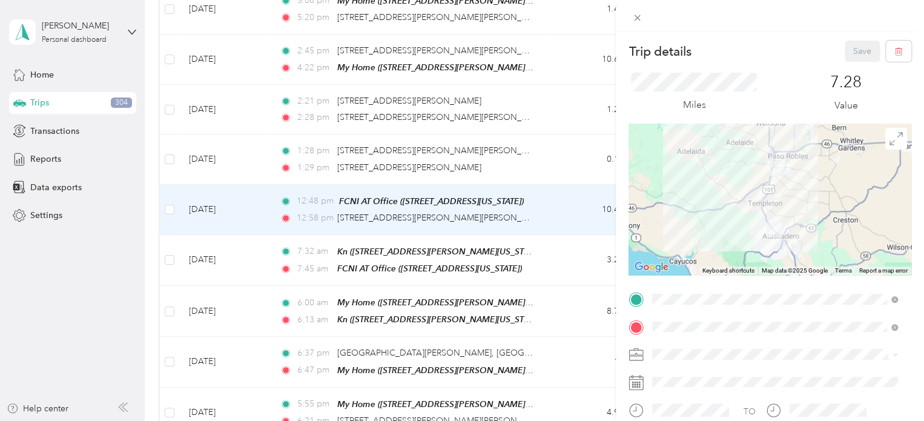
click at [760, 184] on div "My Home [STREET_ADDRESS][PERSON_NAME][PERSON_NAME][US_STATE]" at bounding box center [784, 190] width 219 height 38
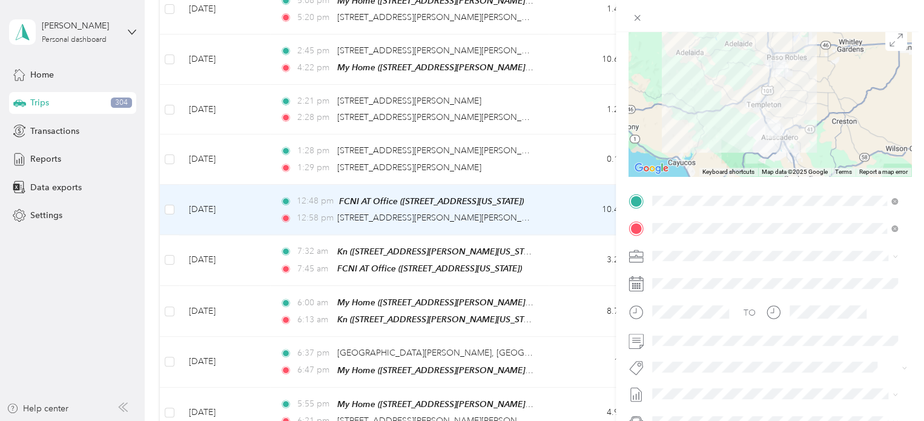
scroll to position [105, 0]
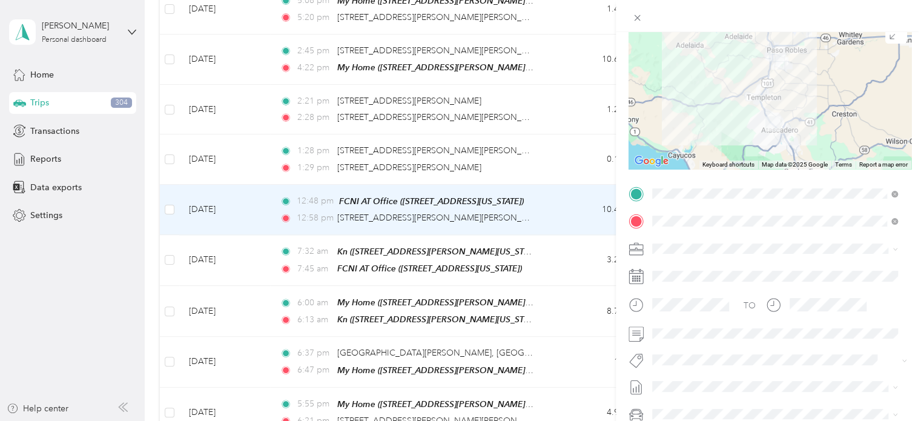
click at [695, 266] on span "Family Care Network" at bounding box center [696, 263] width 79 height 10
click at [698, 220] on span "Specialty Mhs" at bounding box center [688, 215] width 47 height 11
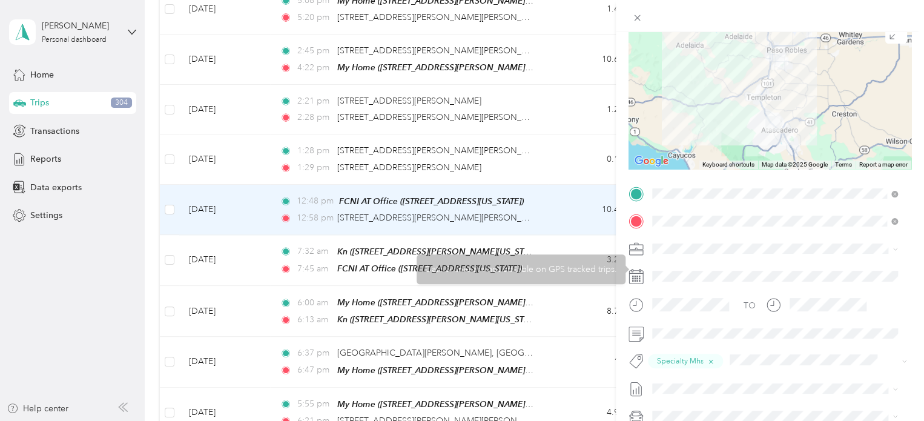
scroll to position [0, 0]
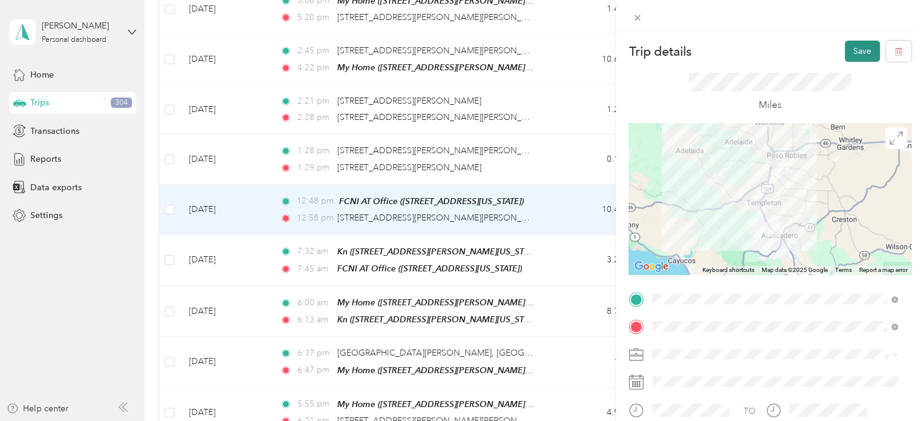
click at [853, 48] on button "Save" at bounding box center [862, 51] width 35 height 21
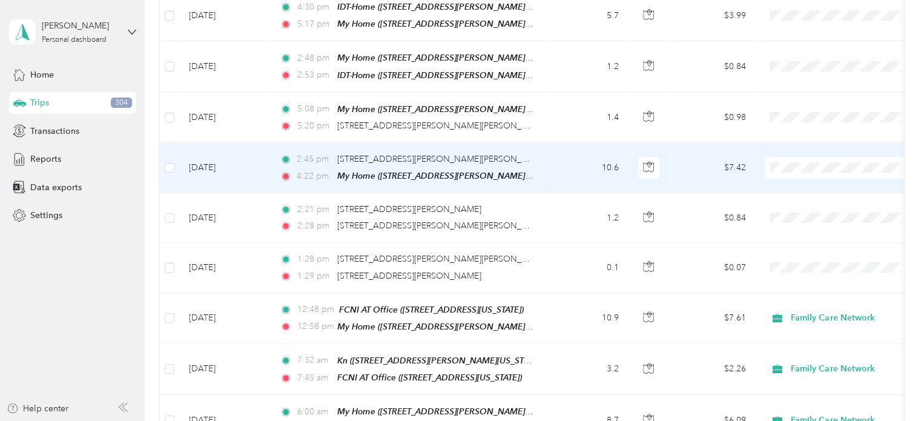
scroll to position [619, 0]
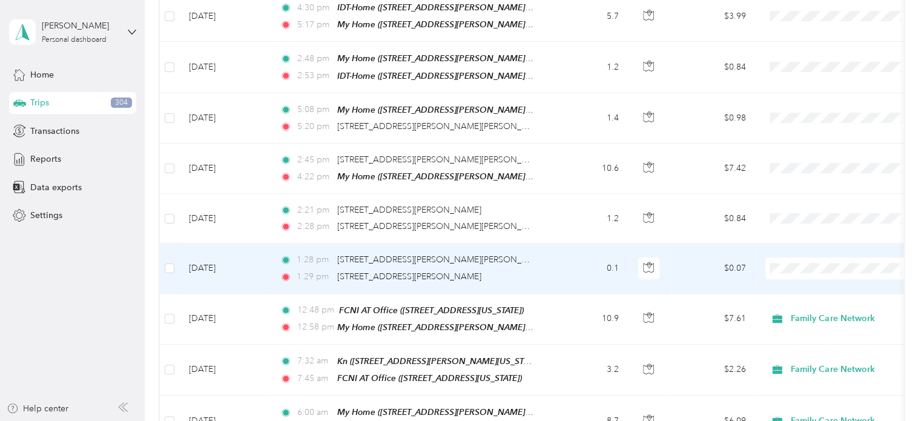
click at [692, 265] on td "$0.07" at bounding box center [713, 268] width 85 height 50
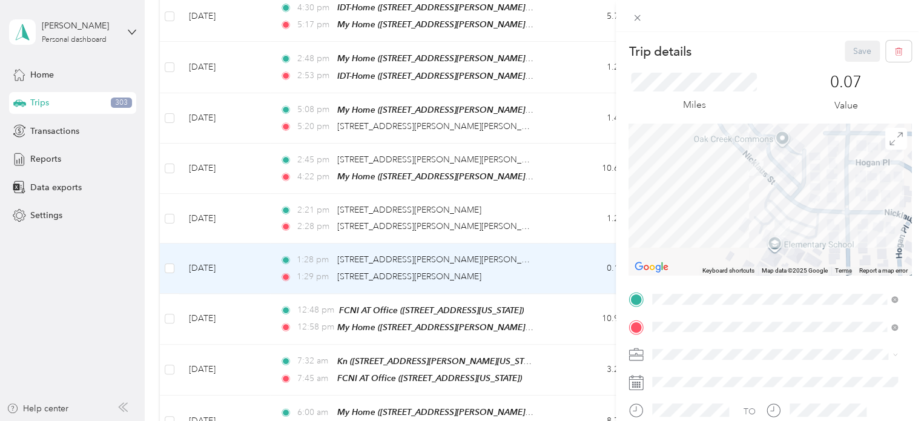
click at [783, 162] on div "My Home [STREET_ADDRESS][PERSON_NAME][PERSON_NAME][US_STATE]" at bounding box center [784, 167] width 219 height 38
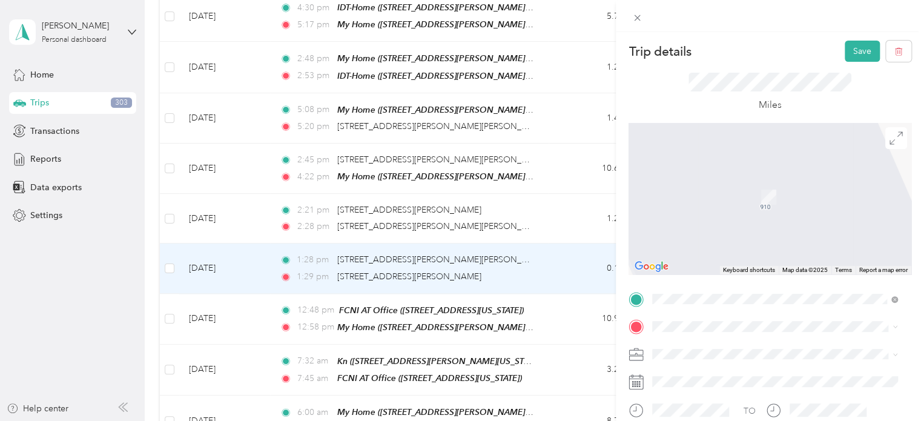
click at [806, 212] on div "AL-Home [STREET_ADDRESS][GEOGRAPHIC_DATA][PERSON_NAME], [GEOGRAPHIC_DATA][PERSO…" at bounding box center [784, 196] width 219 height 51
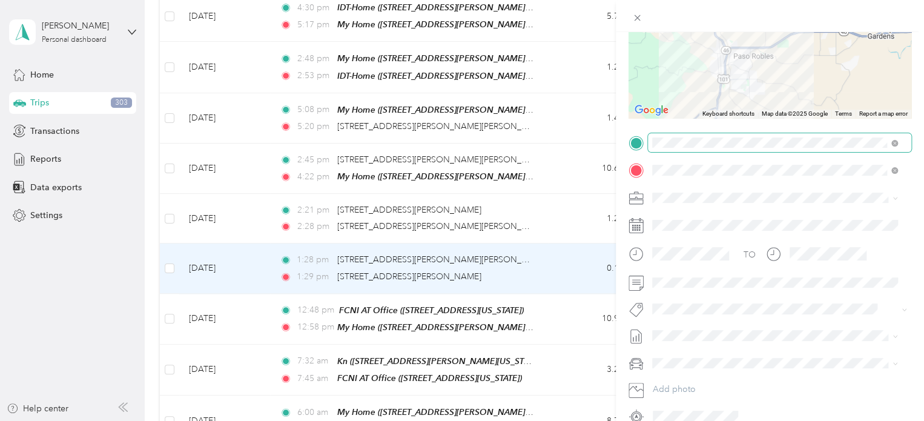
scroll to position [157, 0]
click at [701, 219] on li "Family Care Network" at bounding box center [775, 211] width 254 height 21
click at [698, 165] on span "Specialty Mhs" at bounding box center [688, 163] width 47 height 11
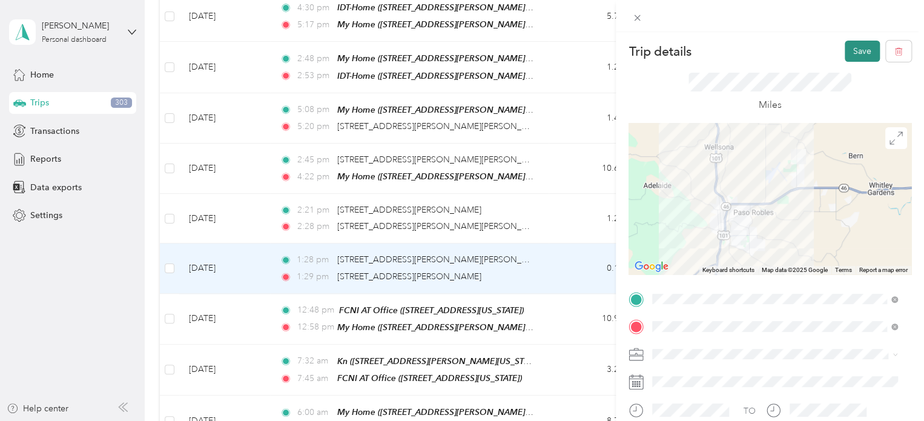
click at [845, 51] on button "Save" at bounding box center [862, 51] width 35 height 21
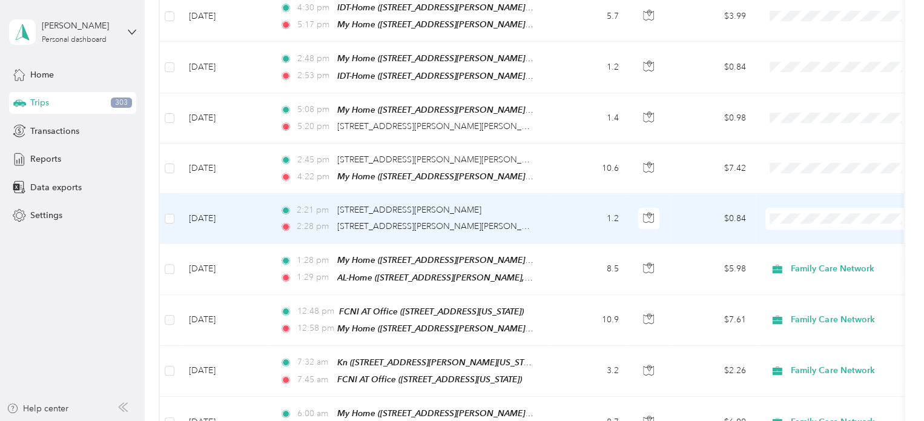
click at [683, 215] on td "$0.84" at bounding box center [713, 219] width 85 height 50
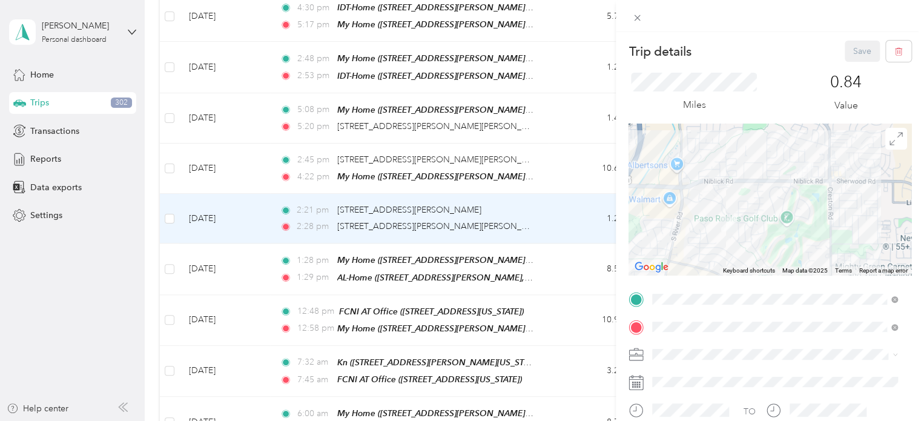
click at [577, 149] on div "Trip details Save This trip cannot be edited because it is either under review,…" at bounding box center [462, 210] width 924 height 421
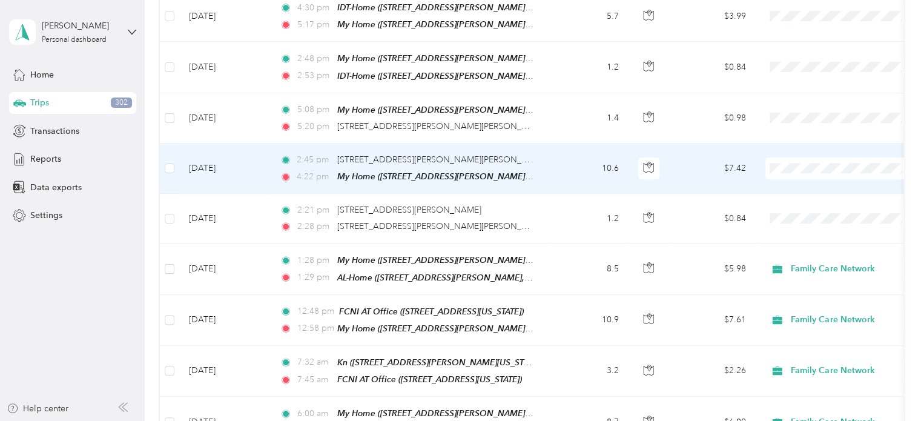
click at [693, 154] on td "$7.42" at bounding box center [713, 169] width 85 height 50
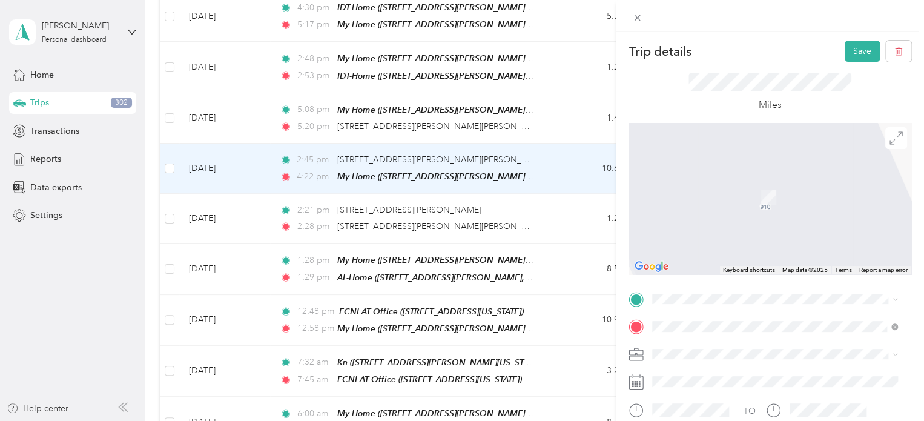
click at [764, 160] on div "AL-Home [STREET_ADDRESS][GEOGRAPHIC_DATA][PERSON_NAME], [GEOGRAPHIC_DATA][PERSO…" at bounding box center [784, 169] width 219 height 51
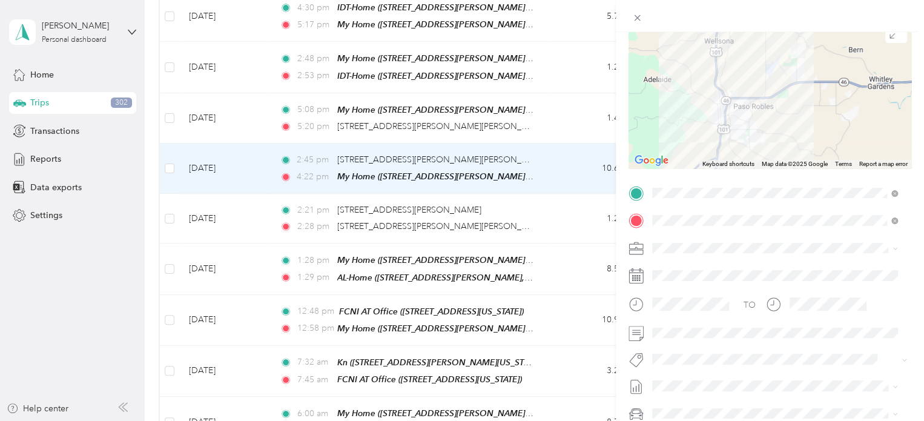
scroll to position [110, 0]
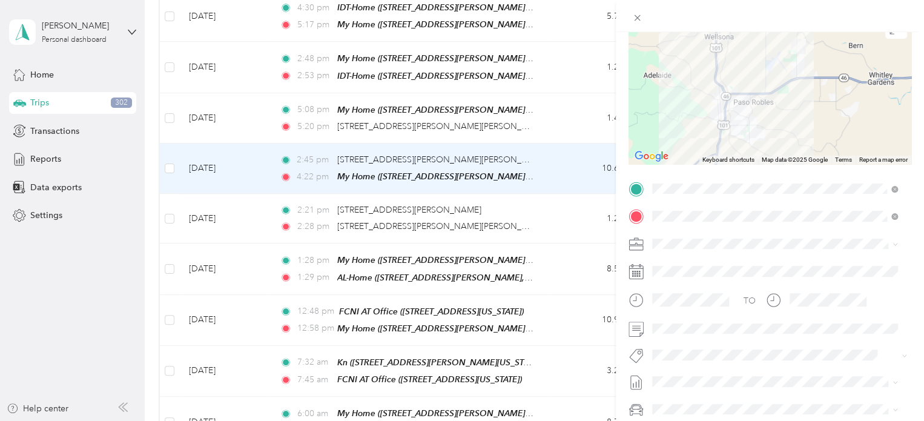
click at [698, 265] on li "Family Care Network" at bounding box center [775, 258] width 254 height 21
click at [697, 216] on button "Specialty Mhs" at bounding box center [689, 211] width 64 height 15
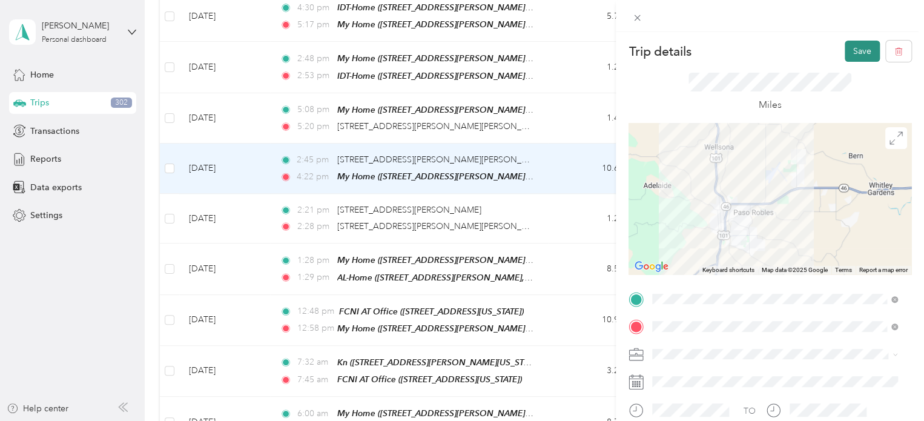
click at [850, 49] on button "Save" at bounding box center [862, 51] width 35 height 21
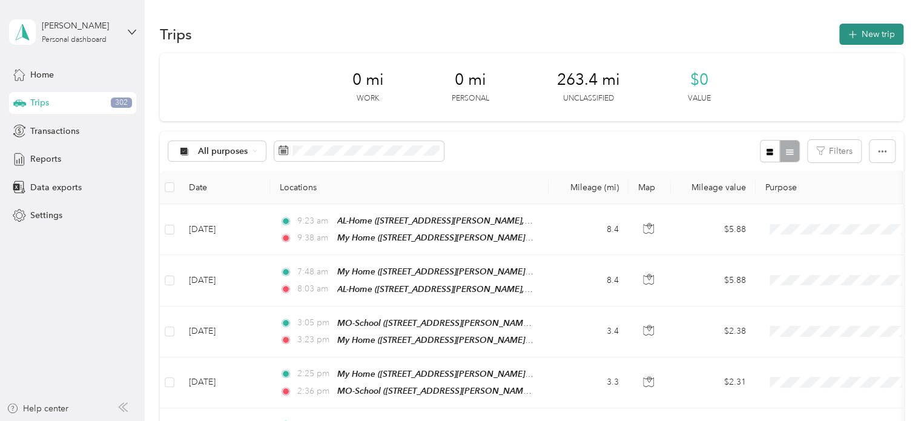
click at [872, 35] on button "New trip" at bounding box center [871, 34] width 64 height 21
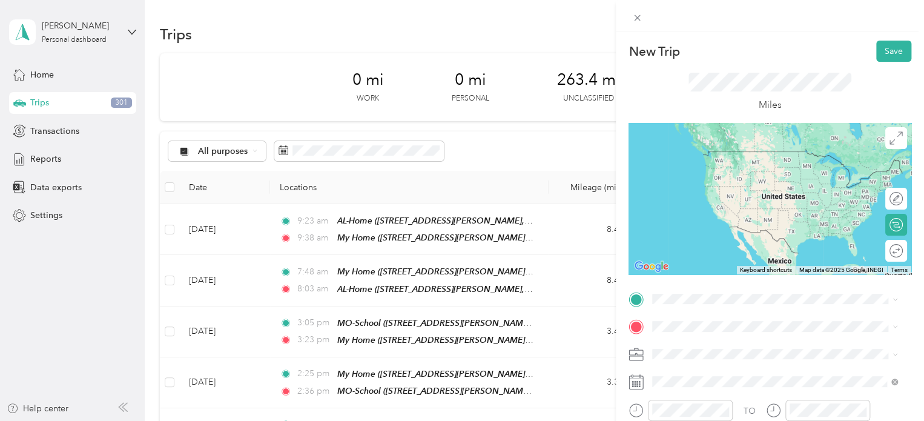
click at [744, 161] on div "My Home [STREET_ADDRESS][PERSON_NAME][PERSON_NAME][US_STATE]" at bounding box center [784, 169] width 219 height 38
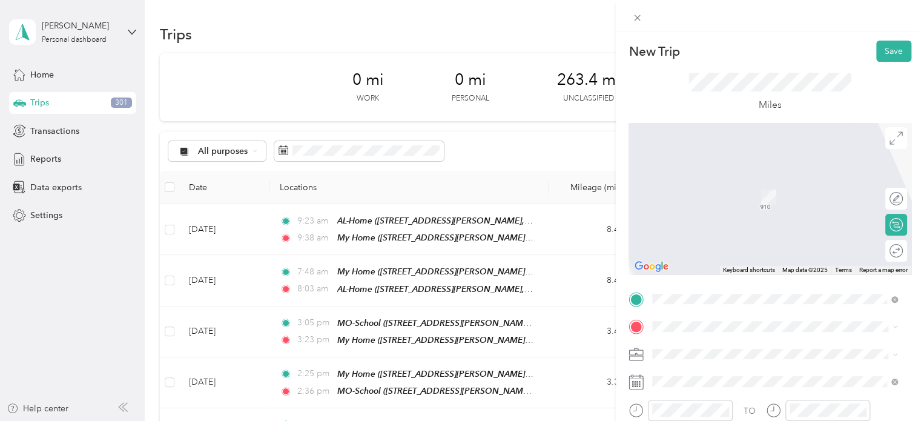
click at [743, 231] on div "AL-Home [STREET_ADDRESS][GEOGRAPHIC_DATA][PERSON_NAME], [GEOGRAPHIC_DATA][PERSO…" at bounding box center [784, 252] width 219 height 51
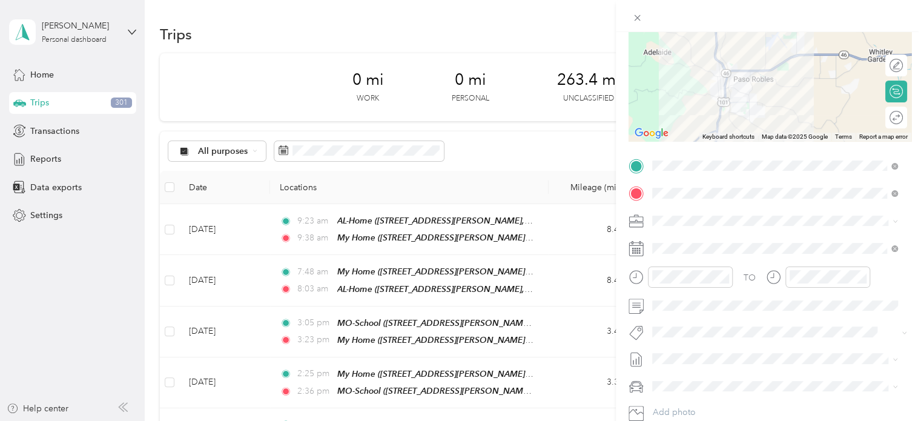
scroll to position [134, 0]
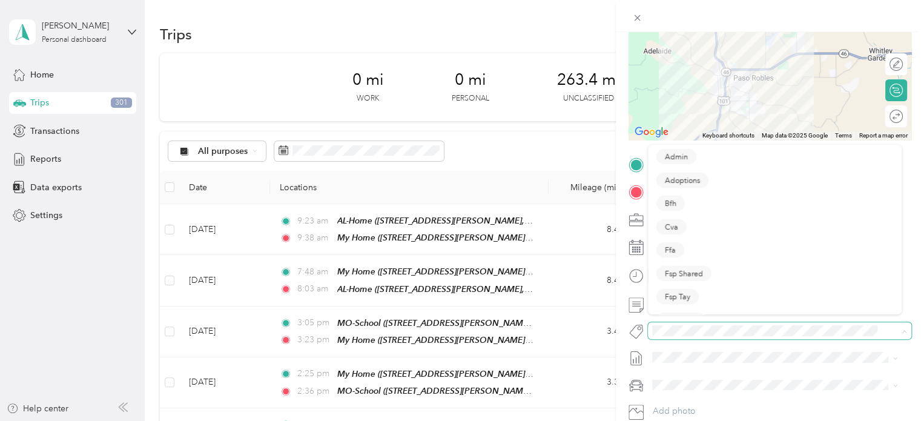
click at [738, 325] on span at bounding box center [769, 331] width 243 height 13
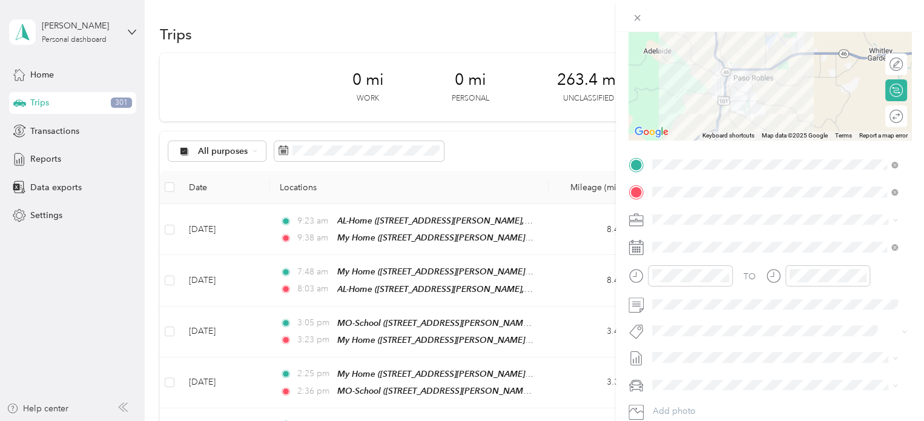
click at [697, 190] on ol "Admin Adoptions Bfh Cva Ffa Fsp Shared Fsp Tay Fsp Youth Housing Navigator Hous…" at bounding box center [775, 233] width 254 height 170
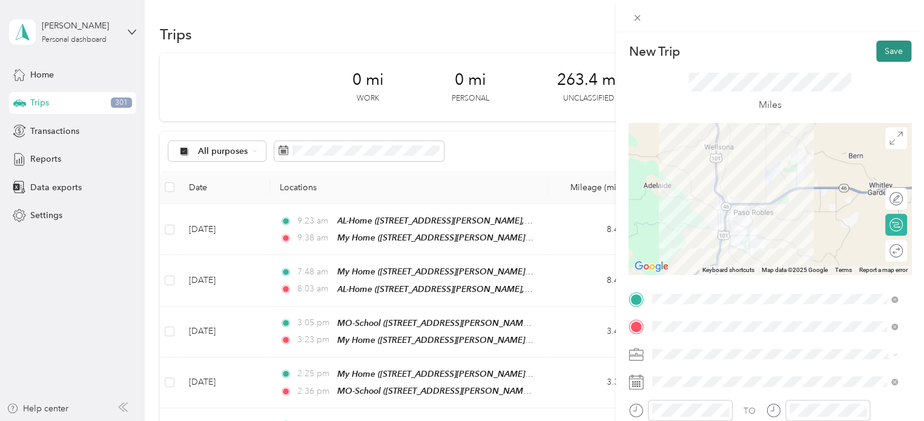
click at [882, 45] on button "Save" at bounding box center [893, 51] width 35 height 21
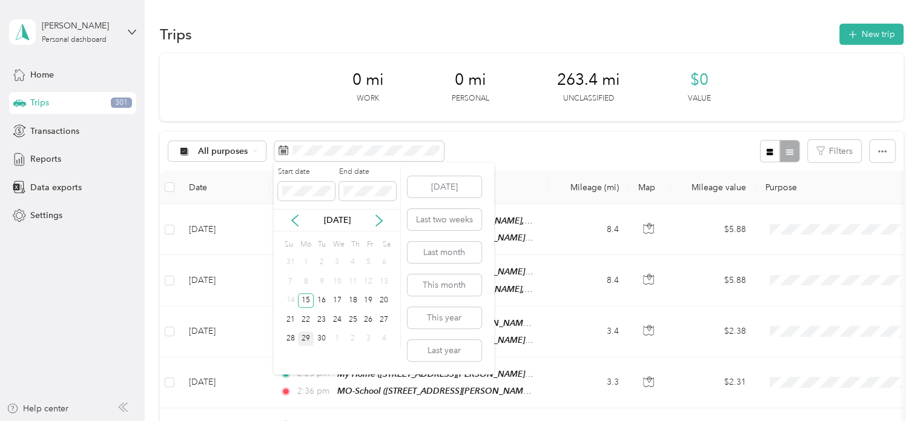
click at [305, 337] on div "29" at bounding box center [306, 338] width 16 height 15
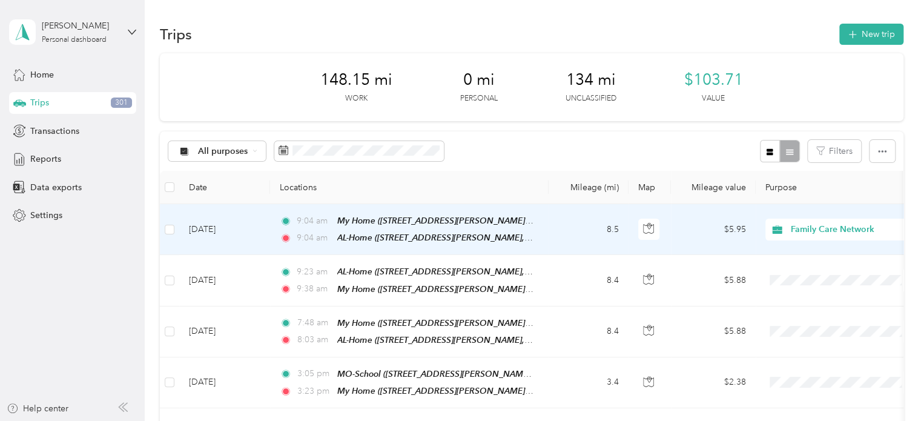
click at [681, 227] on td "$5.95" at bounding box center [713, 229] width 85 height 51
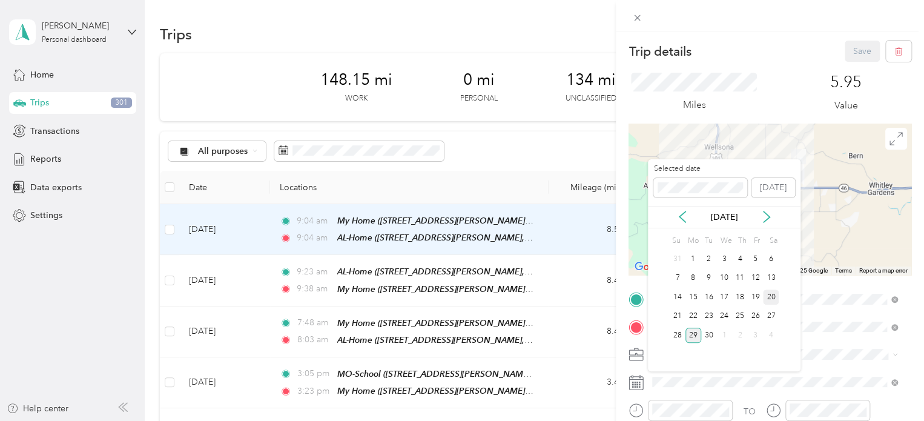
click at [775, 293] on div "20" at bounding box center [771, 297] width 16 height 15
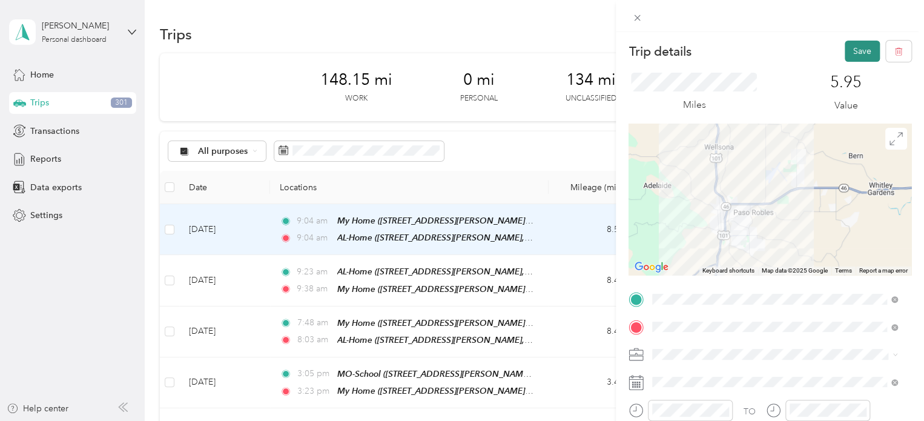
click at [849, 55] on button "Save" at bounding box center [862, 51] width 35 height 21
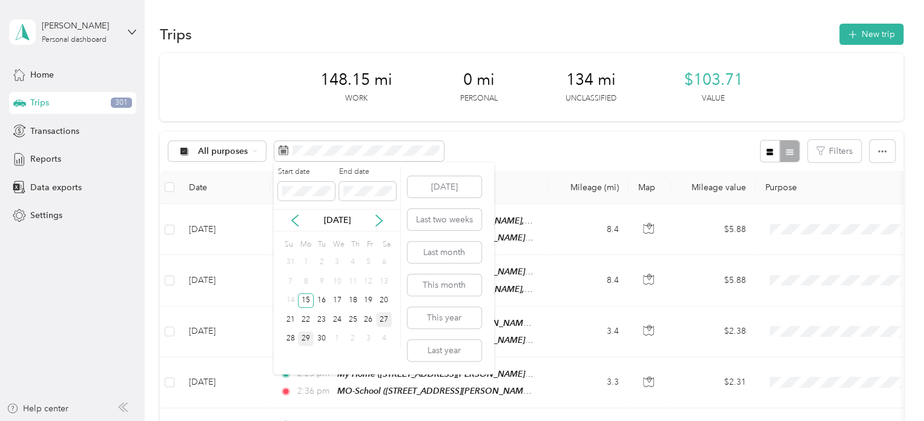
click at [381, 317] on div "27" at bounding box center [384, 319] width 16 height 15
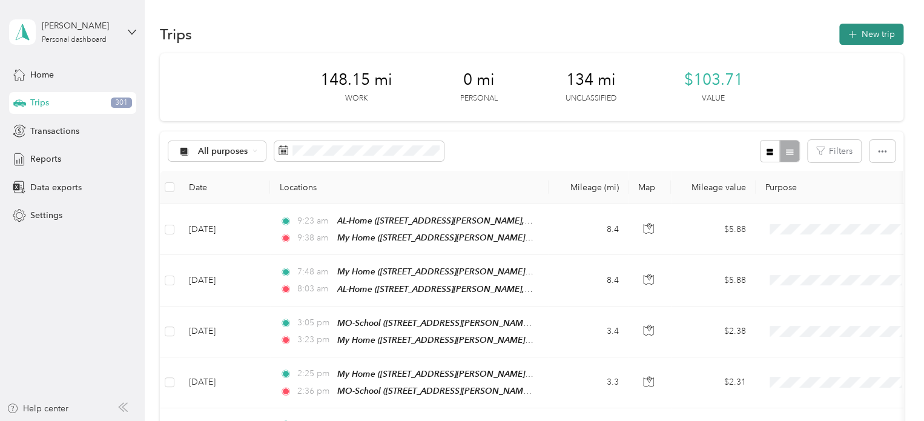
click at [862, 33] on button "New trip" at bounding box center [871, 34] width 64 height 21
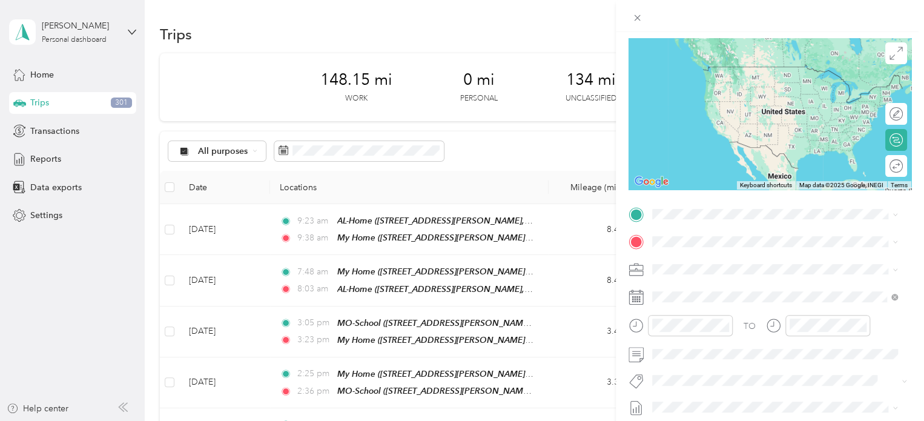
scroll to position [94, 0]
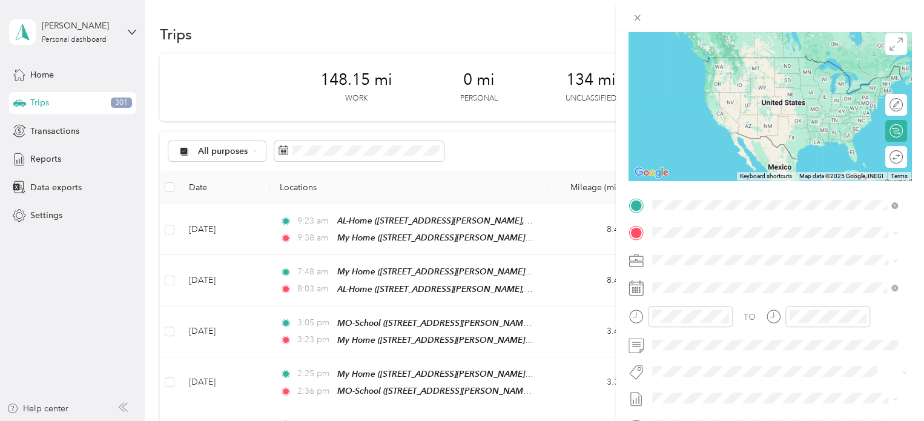
click at [718, 317] on span "[STREET_ADDRESS][GEOGRAPHIC_DATA][PERSON_NAME], [GEOGRAPHIC_DATA][PERSON_NAME],…" at bounding box center [779, 335] width 208 height 36
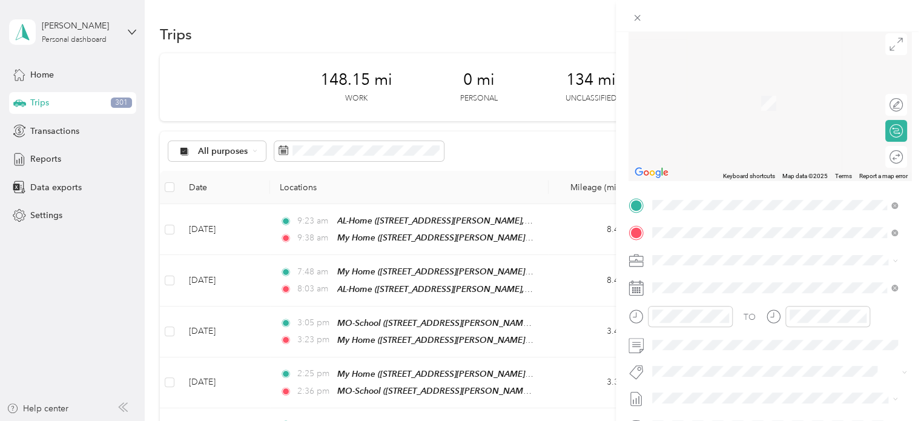
click at [727, 289] on span "910 [PERSON_NAME] Court, [GEOGRAPHIC_DATA][PERSON_NAME], [US_STATE], [GEOGRAPHI…" at bounding box center [779, 300] width 208 height 23
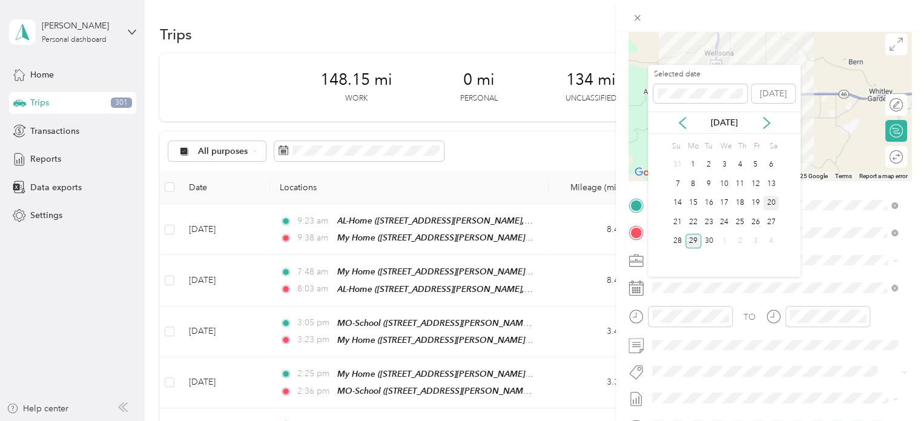
click at [771, 200] on div "20" at bounding box center [771, 203] width 16 height 15
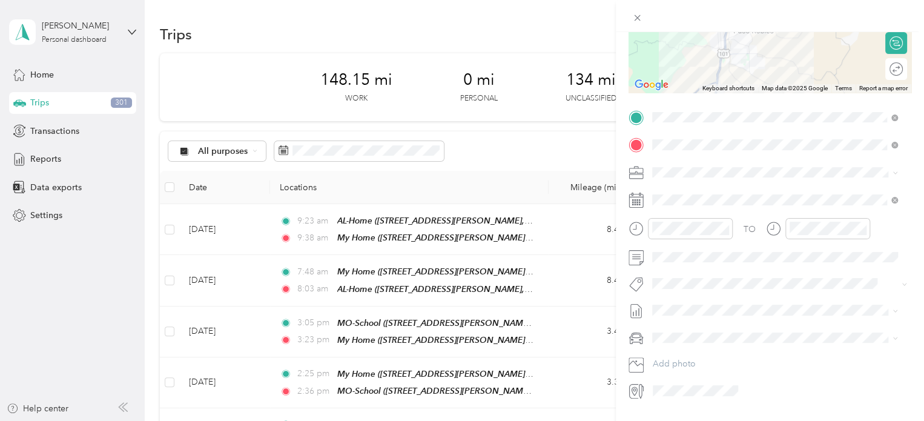
scroll to position [182, 0]
click at [698, 142] on span "Specialty Mhs" at bounding box center [688, 138] width 47 height 11
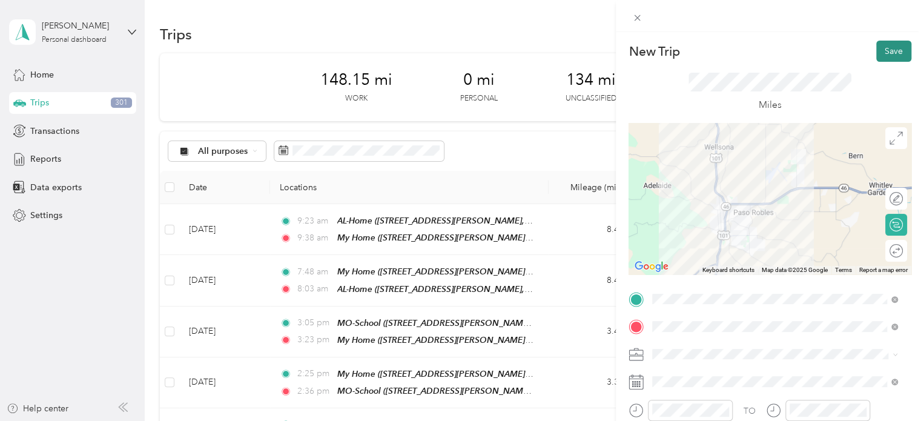
click at [888, 53] on button "Save" at bounding box center [893, 51] width 35 height 21
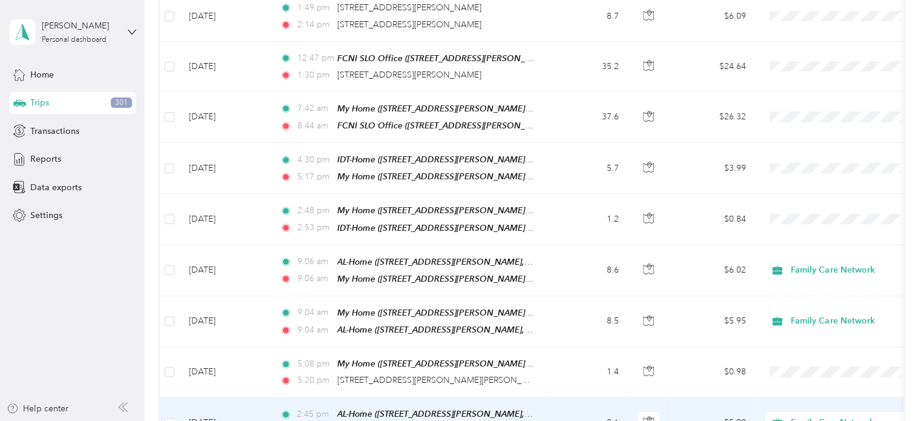
scroll to position [466, 0]
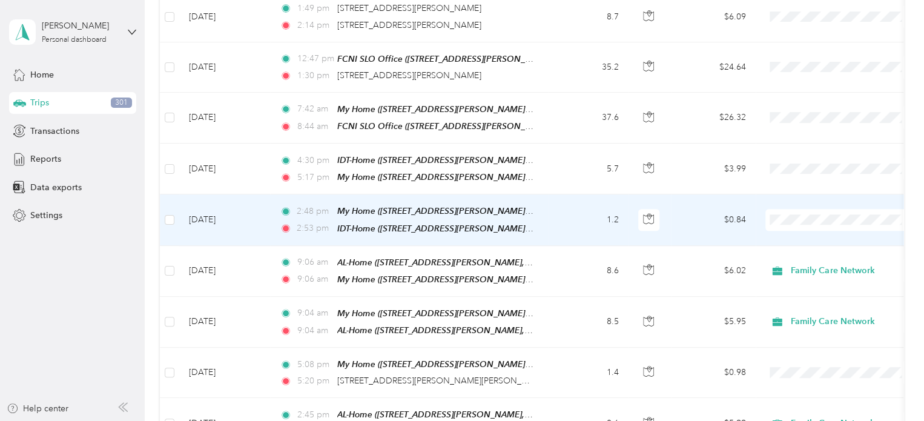
click at [693, 211] on td "$0.84" at bounding box center [713, 219] width 85 height 51
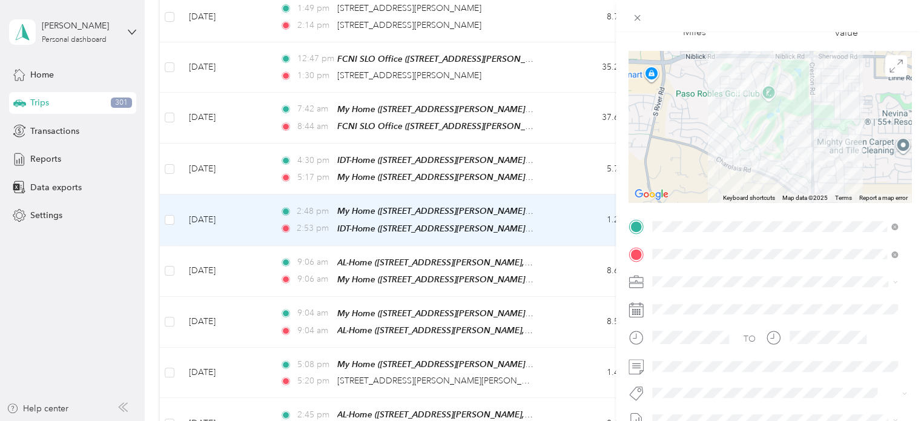
scroll to position [97, 0]
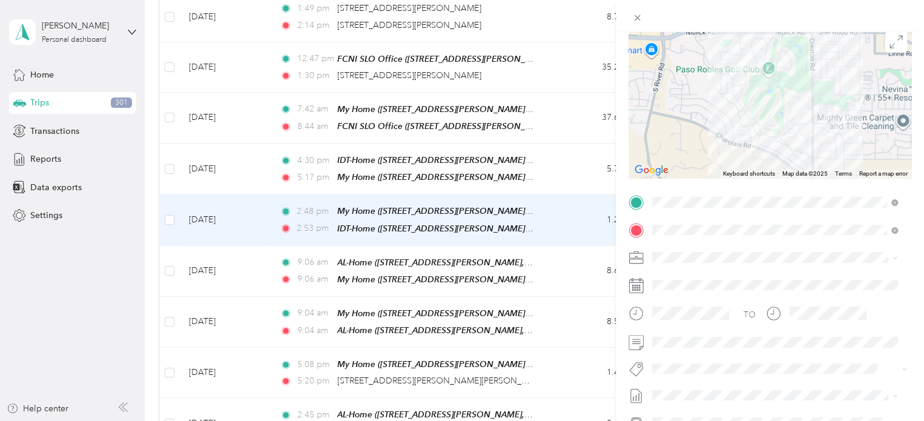
click at [686, 277] on div "Family Care Network" at bounding box center [775, 278] width 237 height 13
click at [698, 228] on span "Specialty Mhs" at bounding box center [688, 226] width 47 height 11
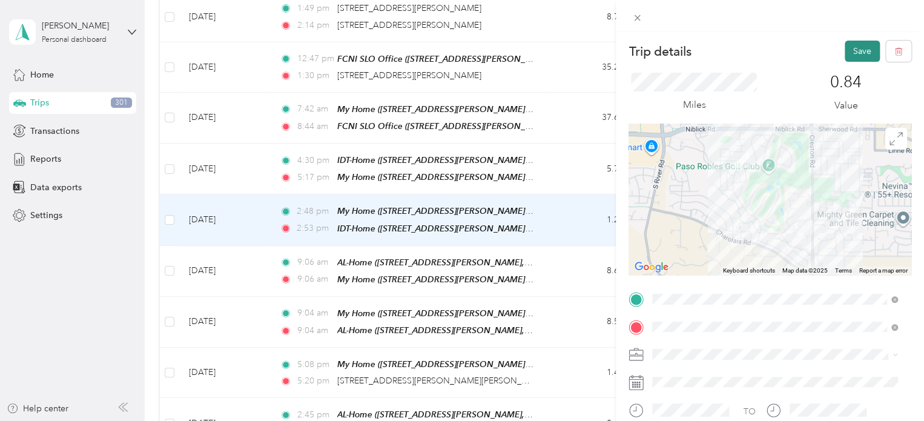
click at [846, 46] on button "Save" at bounding box center [862, 51] width 35 height 21
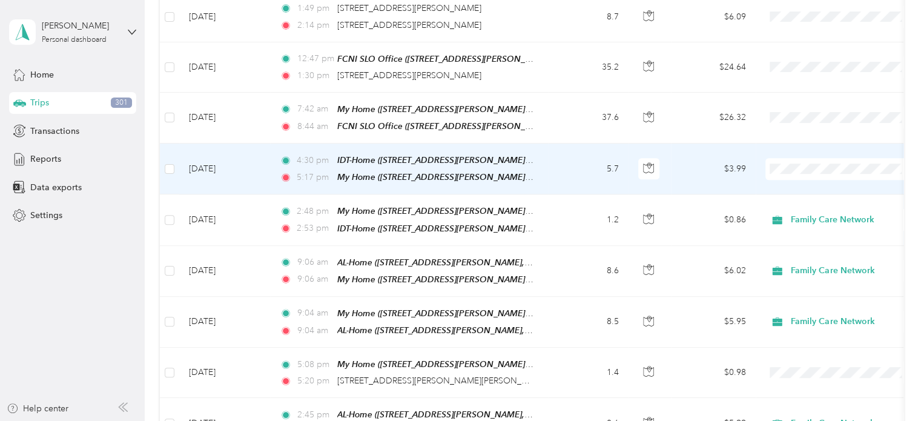
click at [683, 165] on td "$3.99" at bounding box center [713, 169] width 85 height 51
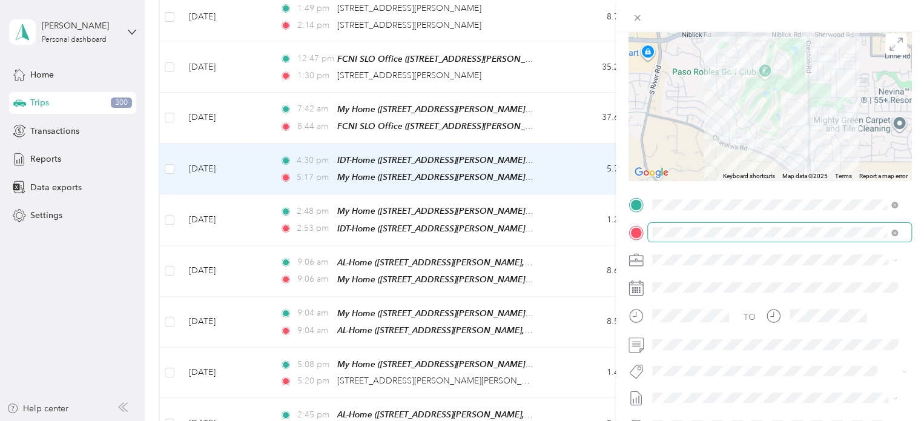
scroll to position [125, 0]
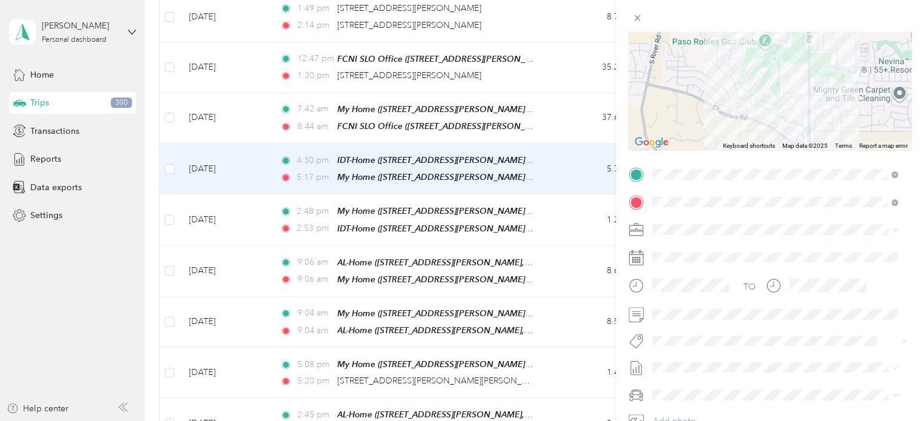
click at [684, 255] on ol "Family Care Network Personal" at bounding box center [775, 254] width 254 height 42
click at [705, 223] on span at bounding box center [779, 229] width 263 height 19
click at [707, 247] on span "Family Care Network" at bounding box center [696, 247] width 79 height 10
click at [704, 200] on span "Specialty Mhs" at bounding box center [688, 196] width 47 height 11
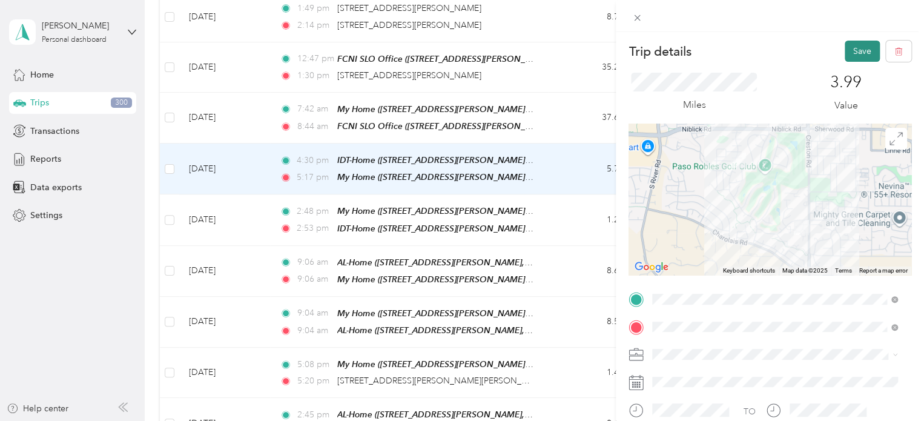
click at [849, 51] on button "Save" at bounding box center [862, 51] width 35 height 21
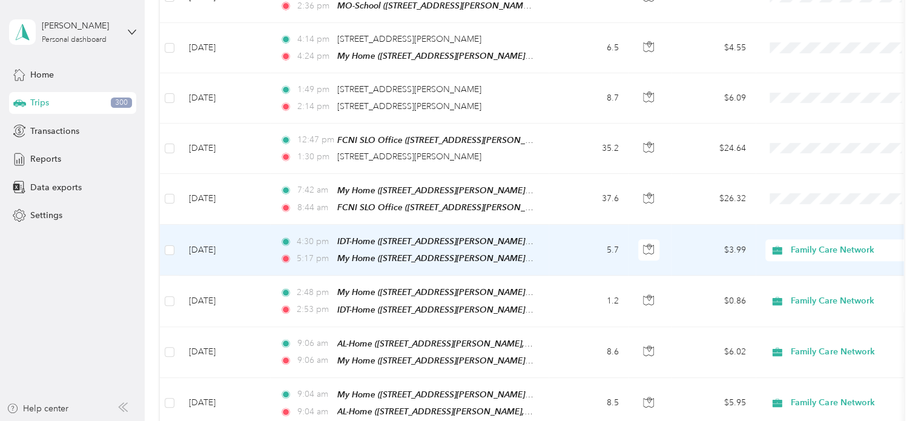
scroll to position [382, 0]
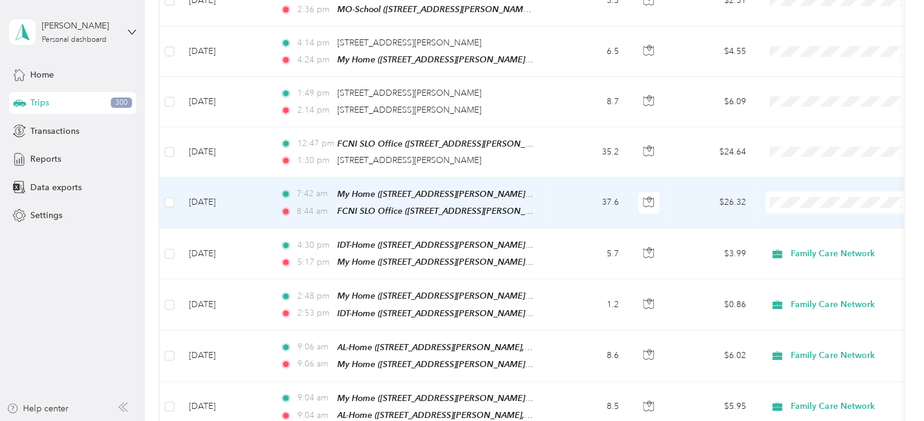
click at [693, 200] on td "$26.32" at bounding box center [713, 202] width 85 height 51
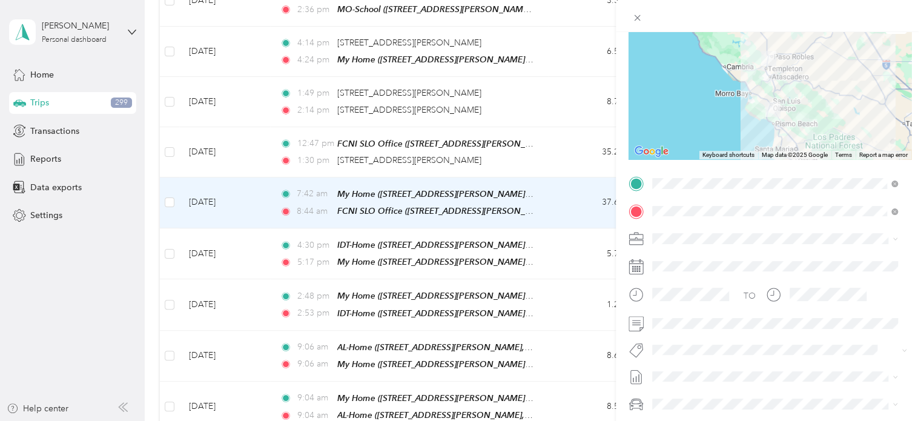
scroll to position [116, 0]
click at [698, 257] on span "Family Care Network" at bounding box center [696, 259] width 79 height 10
click at [690, 206] on span "Specialty Mhs" at bounding box center [688, 211] width 47 height 11
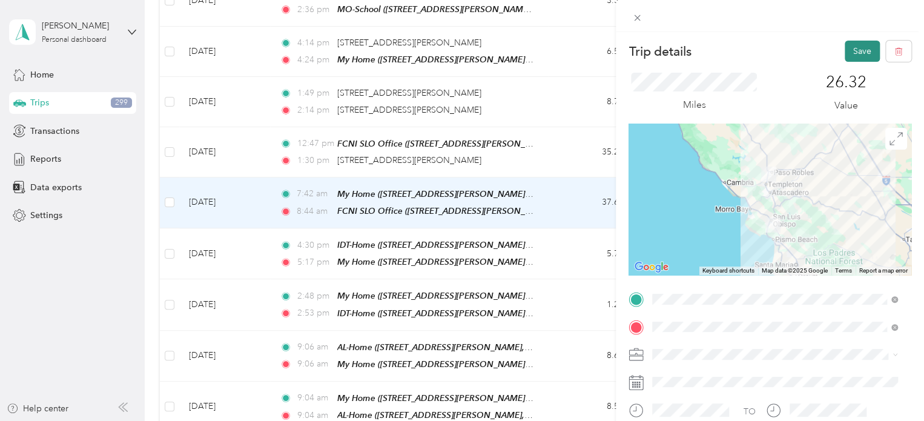
click at [849, 53] on button "Save" at bounding box center [862, 51] width 35 height 21
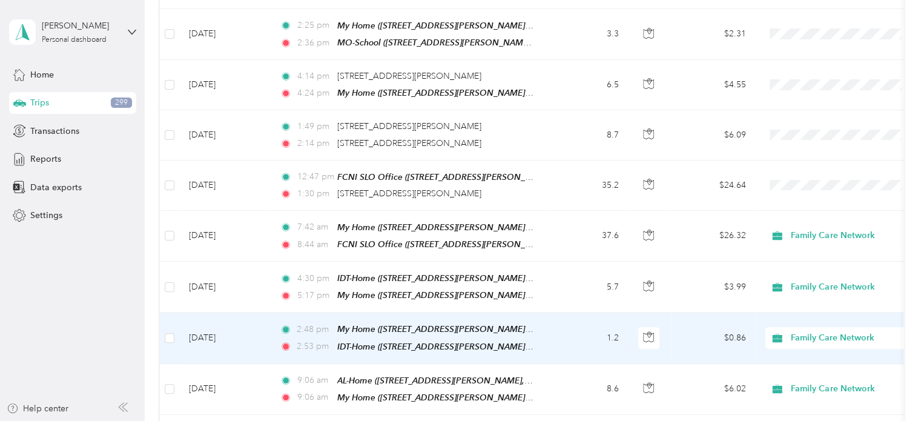
scroll to position [348, 0]
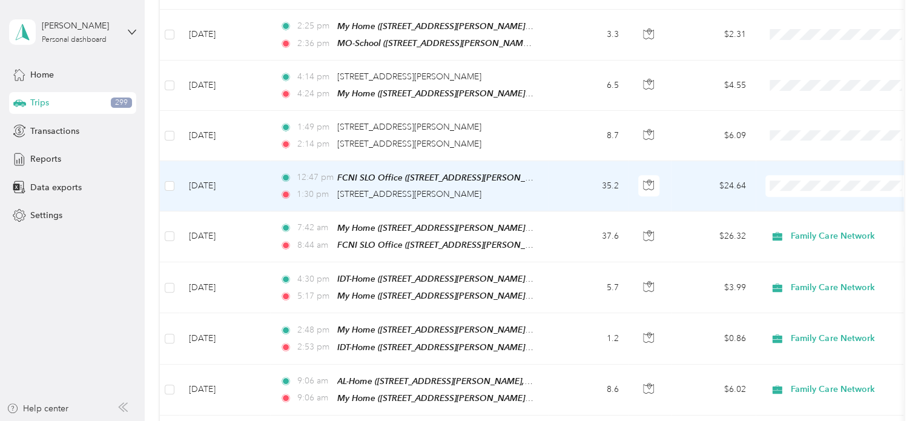
click at [690, 179] on td "$24.64" at bounding box center [713, 186] width 85 height 50
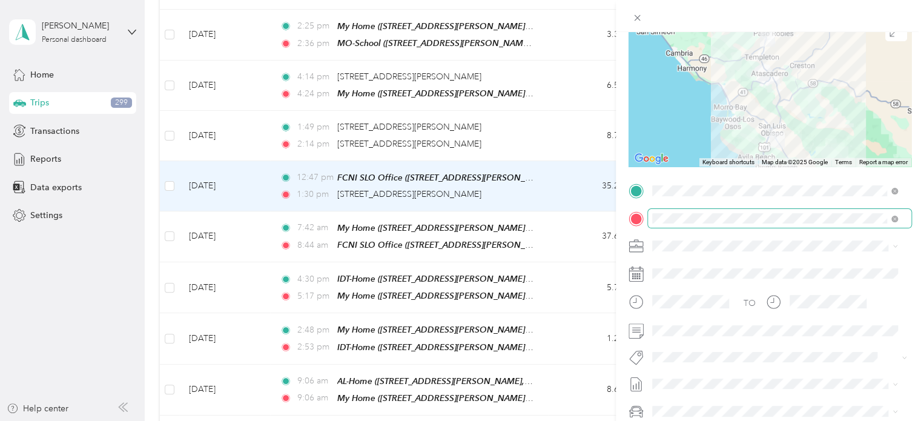
scroll to position [109, 0]
click at [710, 263] on span "Family Care Network" at bounding box center [696, 260] width 79 height 10
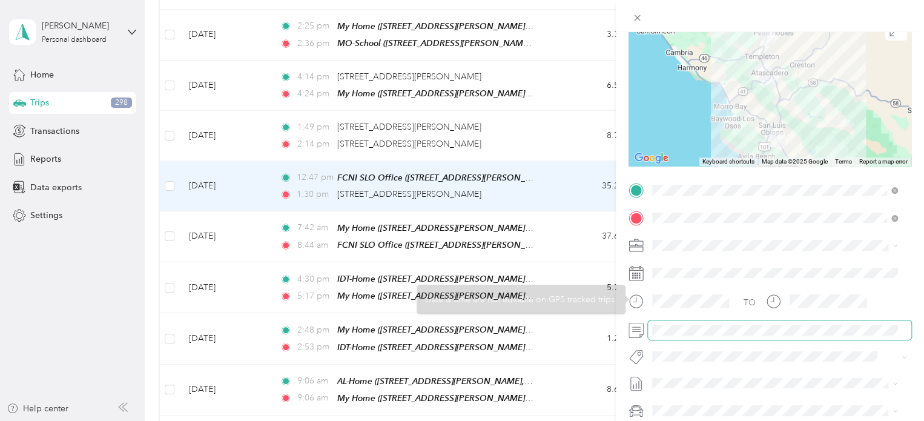
scroll to position [214, 0]
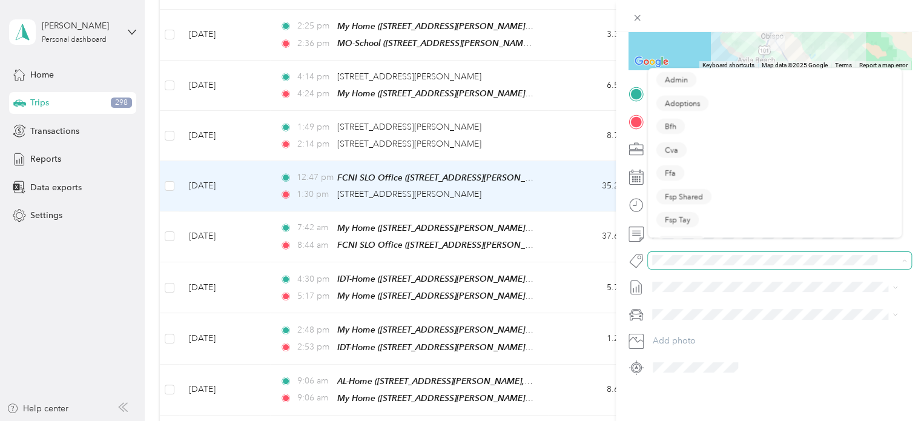
click at [698, 256] on span at bounding box center [769, 260] width 243 height 13
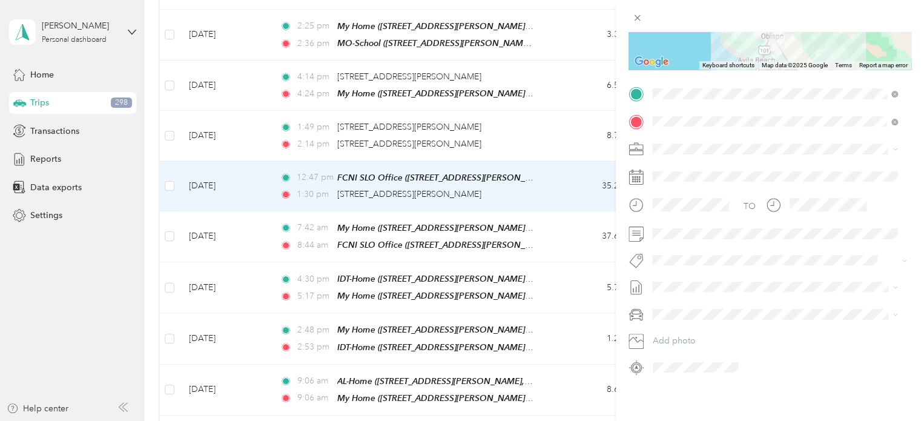
click at [697, 108] on ol "Admin Adoptions Bfh Cva Ffa Fsp Shared Fsp Tay Fsp Youth Housing Navigator Hous…" at bounding box center [775, 155] width 254 height 170
click at [693, 112] on button "Specialty Mhs" at bounding box center [689, 108] width 64 height 15
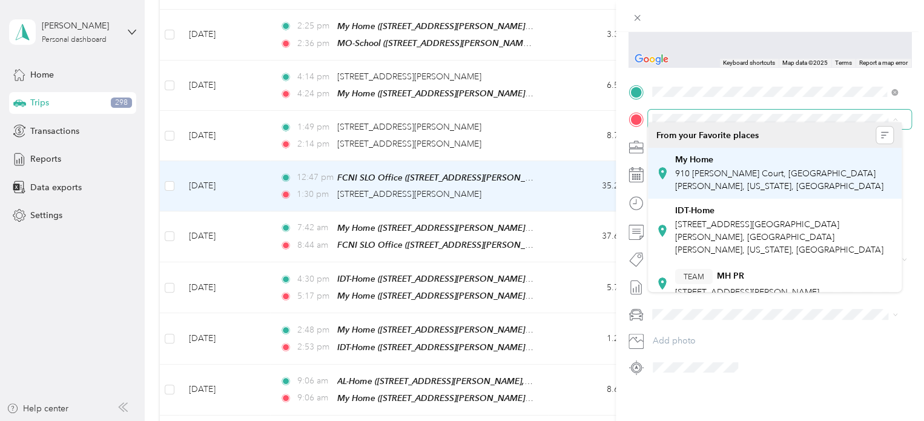
click at [768, 162] on div "My Home" at bounding box center [784, 159] width 219 height 11
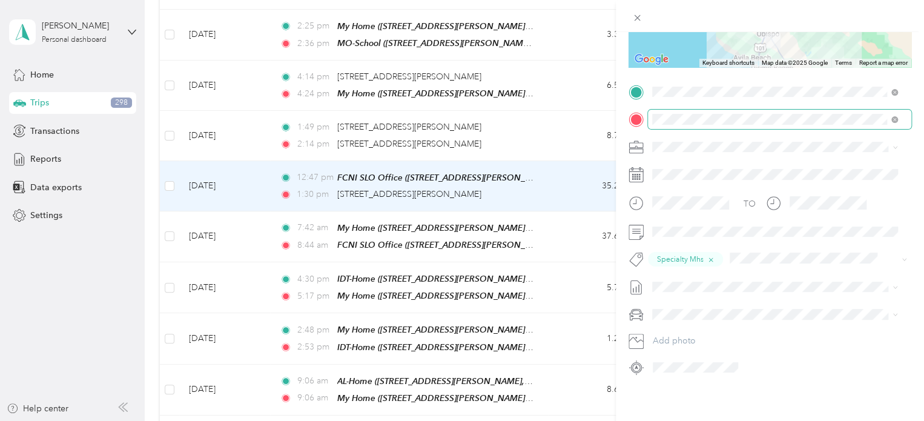
scroll to position [0, 0]
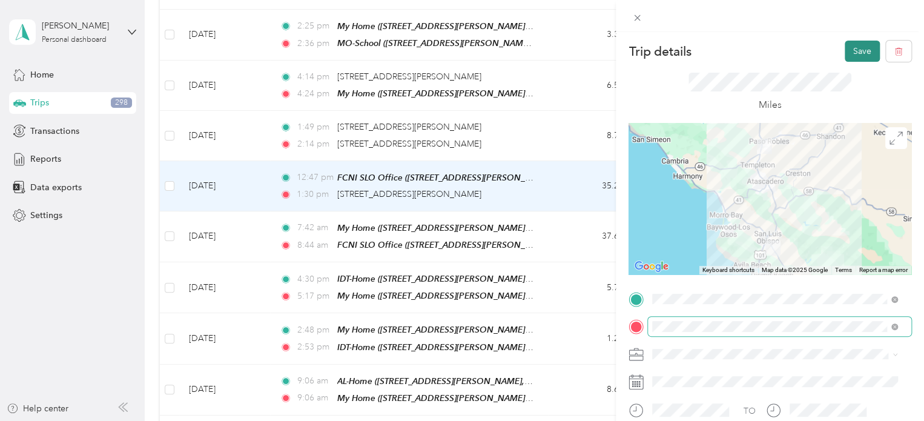
click at [849, 48] on button "Save" at bounding box center [862, 51] width 35 height 21
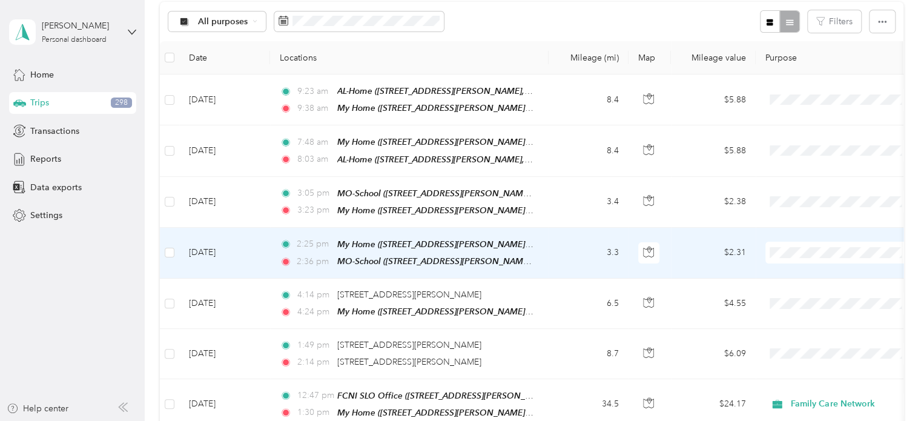
scroll to position [122, 0]
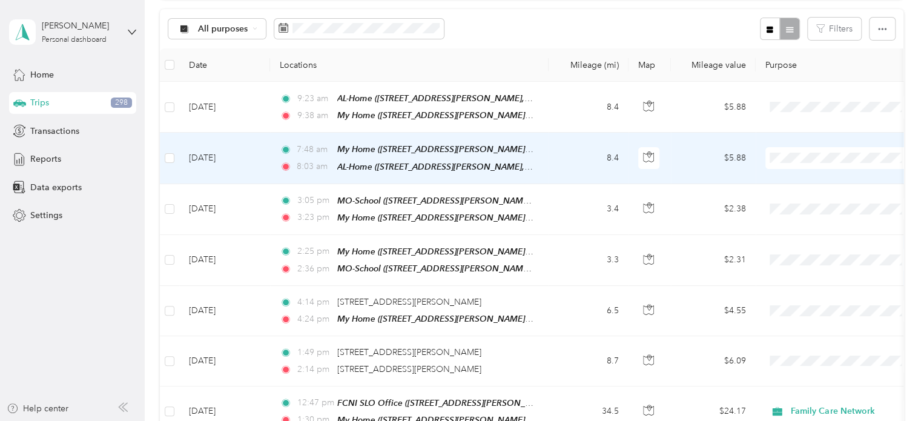
click at [697, 162] on td "$5.88" at bounding box center [713, 158] width 85 height 51
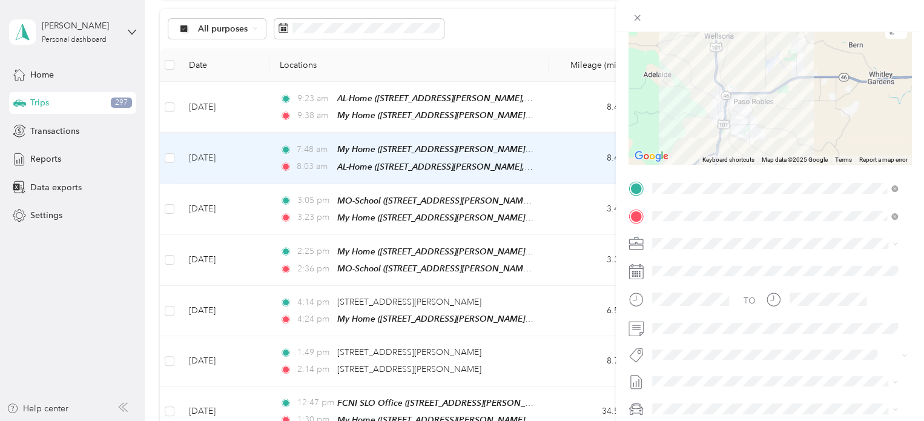
scroll to position [111, 0]
click at [708, 265] on li "Family Care Network" at bounding box center [775, 260] width 254 height 21
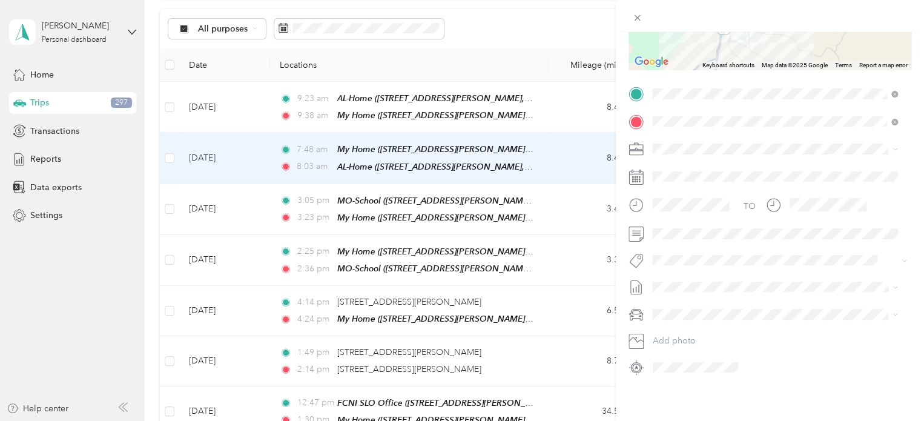
click at [697, 110] on span "Specialty Mhs" at bounding box center [688, 111] width 47 height 11
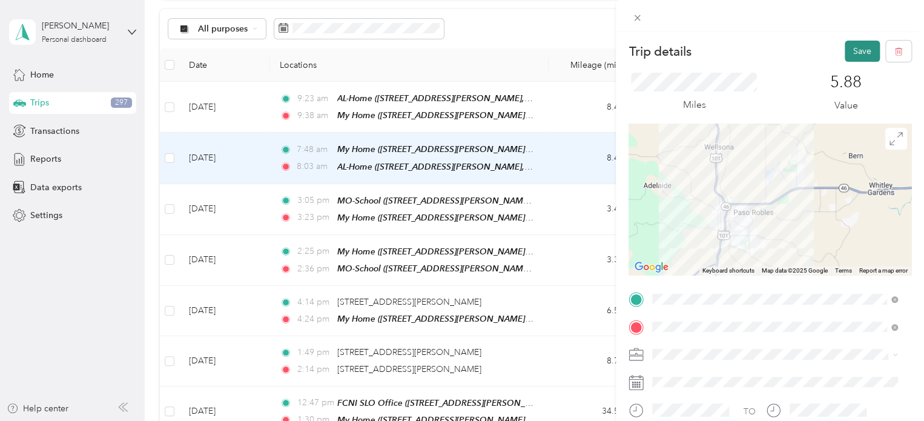
click at [849, 50] on button "Save" at bounding box center [862, 51] width 35 height 21
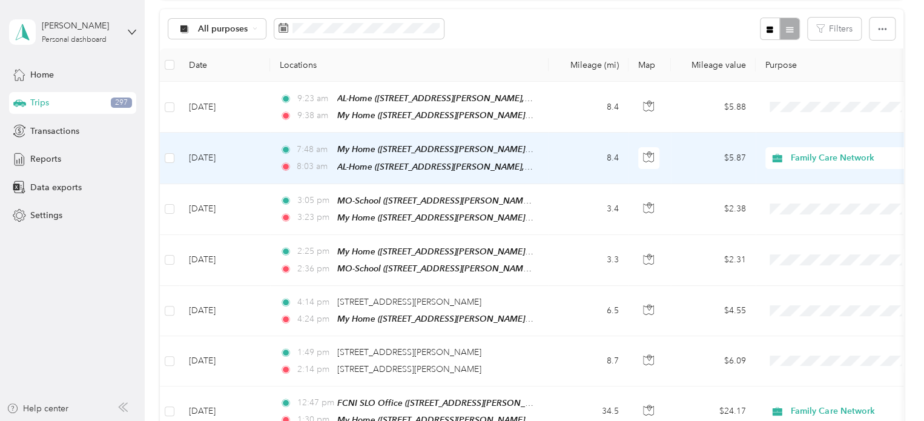
click at [690, 155] on td "$5.87" at bounding box center [713, 158] width 85 height 51
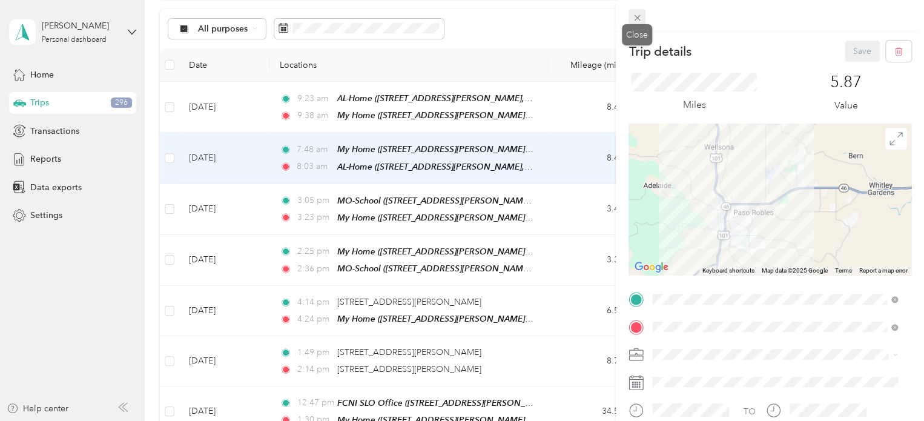
click at [635, 15] on icon at bounding box center [637, 18] width 10 height 10
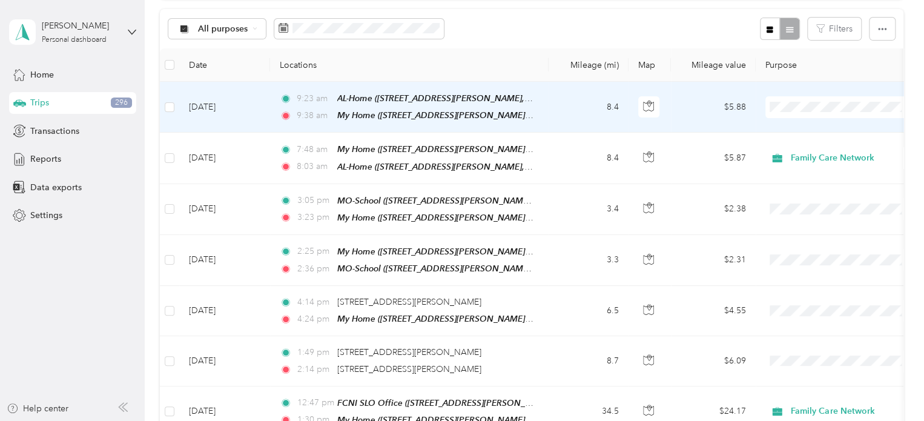
click at [695, 105] on td "$5.88" at bounding box center [713, 107] width 85 height 51
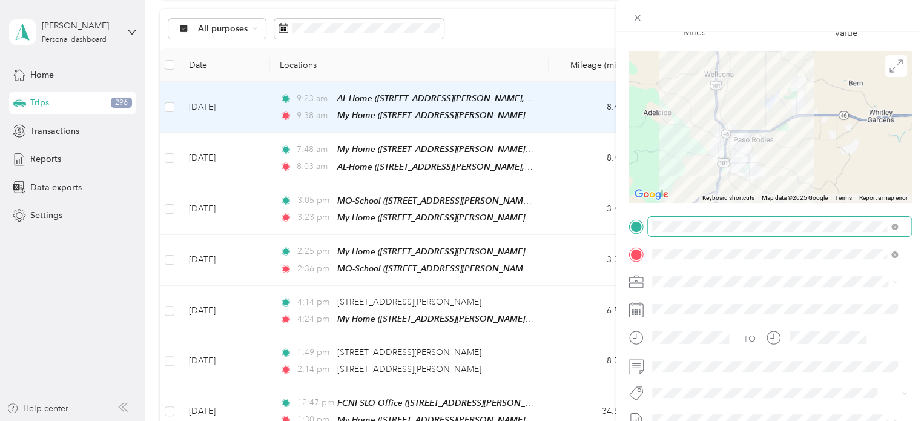
scroll to position [73, 0]
click at [709, 303] on li "Family Care Network" at bounding box center [775, 302] width 254 height 21
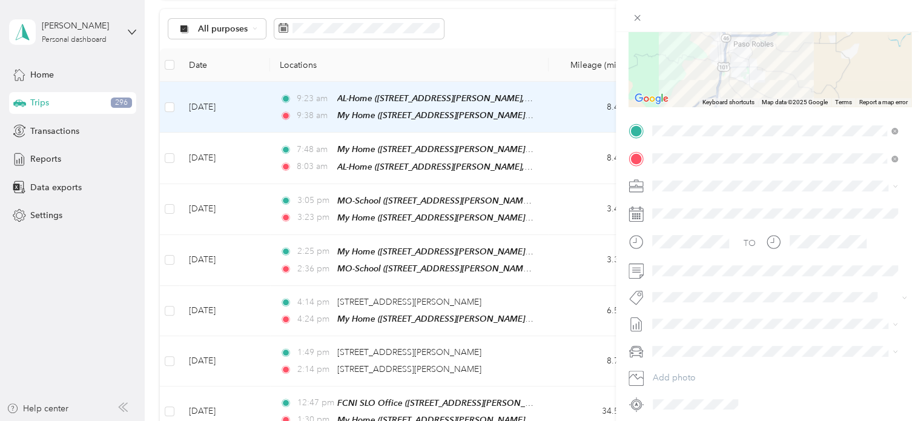
scroll to position [171, 0]
click at [683, 152] on span "Specialty Mhs" at bounding box center [688, 156] width 47 height 11
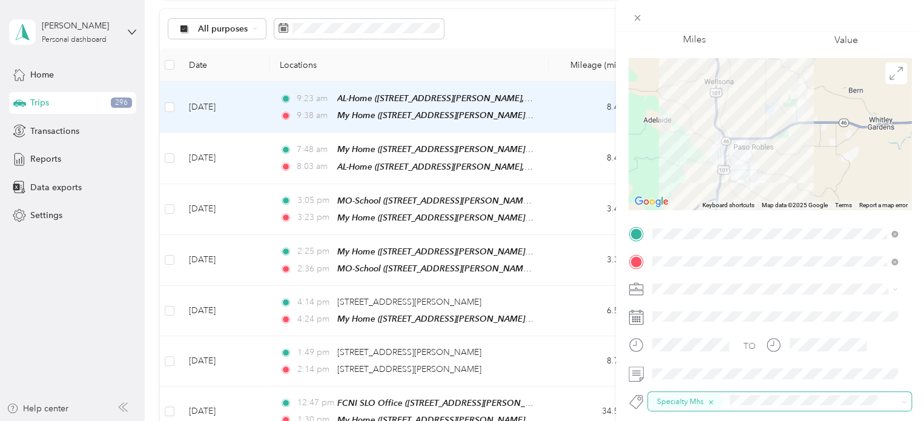
scroll to position [0, 0]
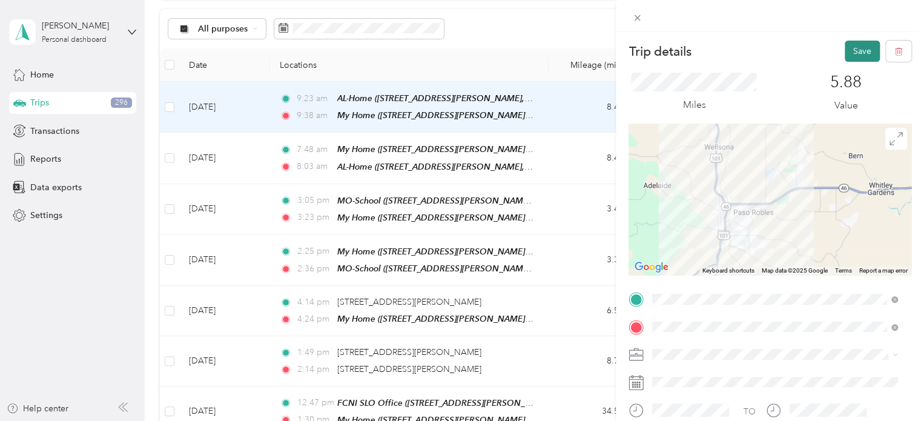
click at [855, 51] on button "Save" at bounding box center [862, 51] width 35 height 21
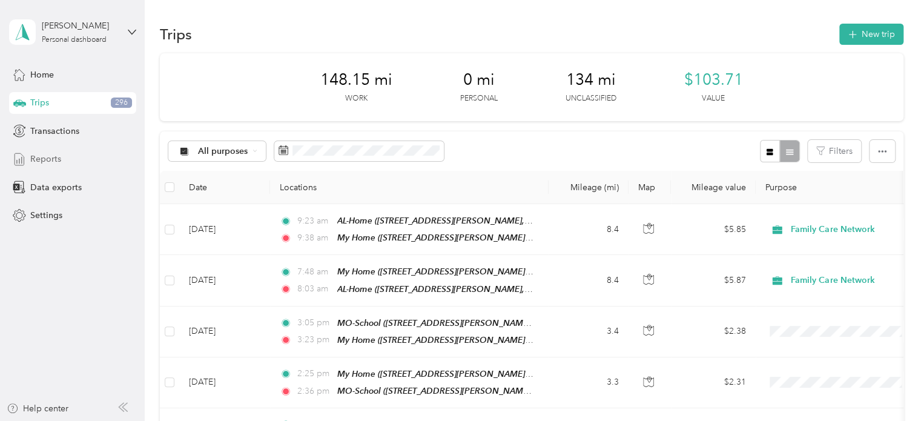
click at [44, 157] on span "Reports" at bounding box center [45, 159] width 31 height 13
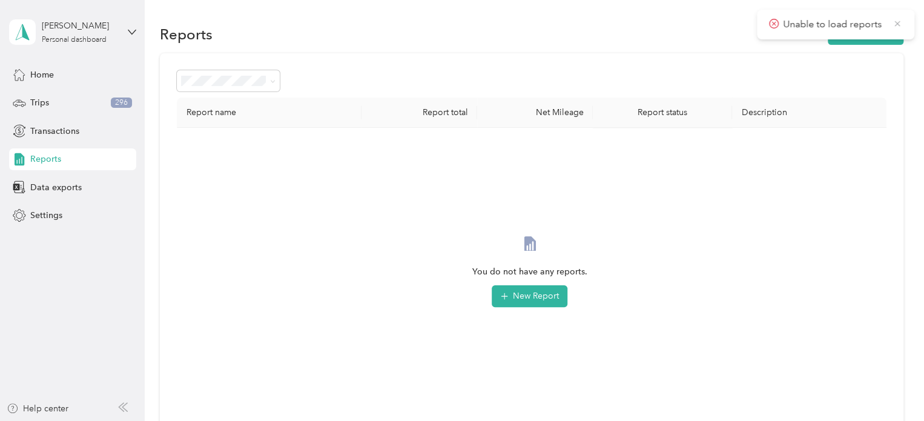
click at [895, 21] on icon at bounding box center [898, 23] width 10 height 11
click at [54, 105] on div "Trips 296" at bounding box center [72, 103] width 127 height 22
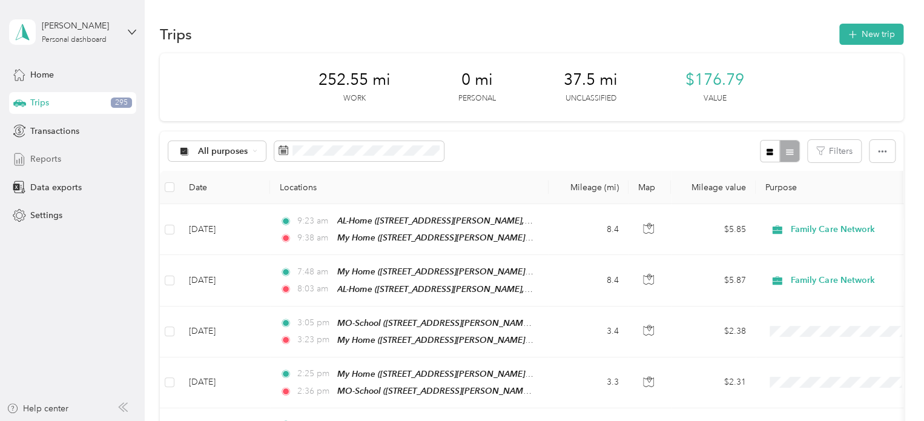
click at [56, 162] on span "Reports" at bounding box center [45, 159] width 31 height 13
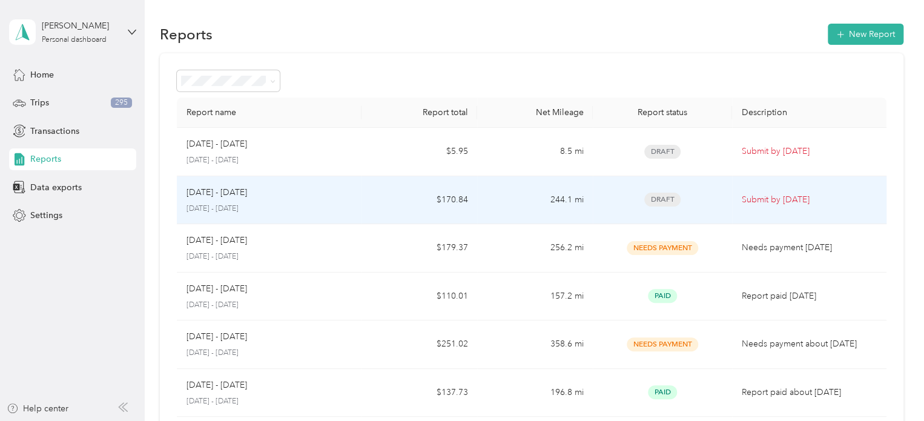
click at [363, 200] on td "$170.84" at bounding box center [420, 200] width 116 height 48
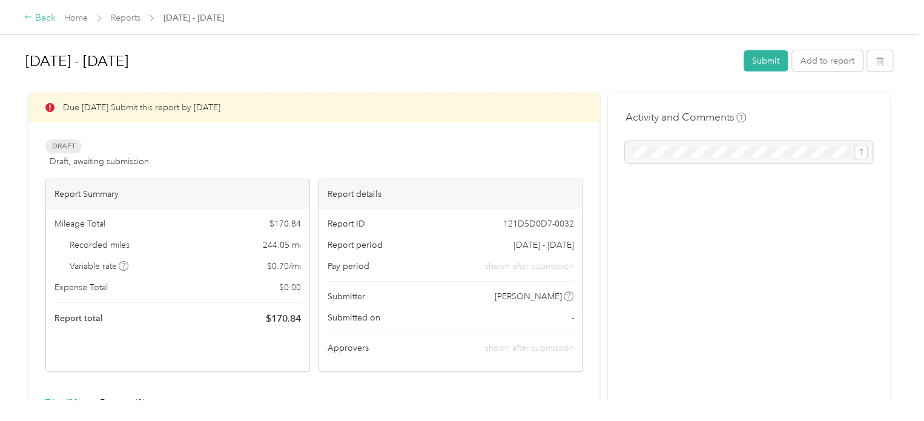
click at [29, 18] on icon at bounding box center [28, 17] width 7 height 4
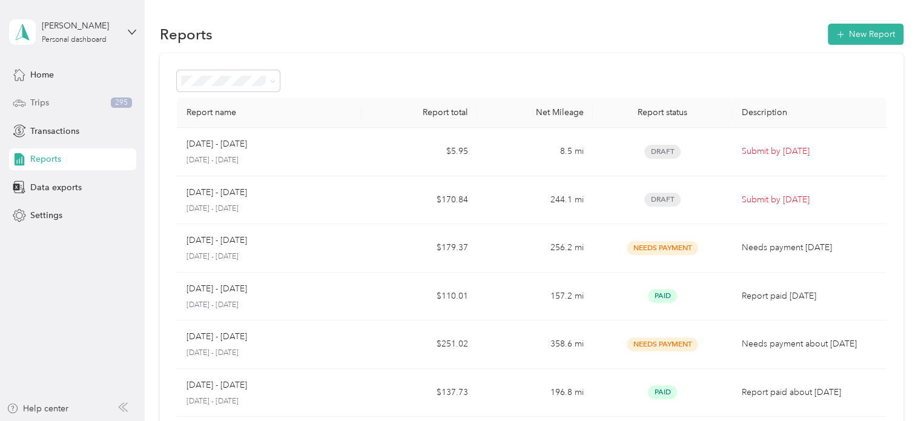
click at [33, 101] on span "Trips" at bounding box center [39, 102] width 19 height 13
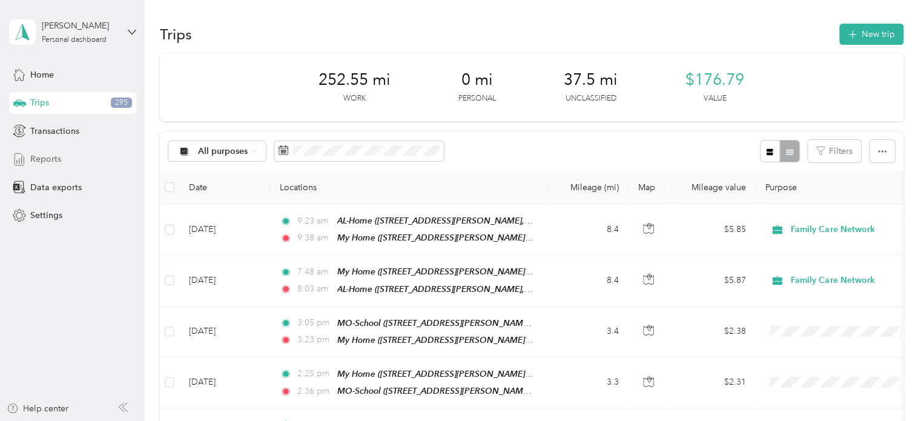
click at [55, 152] on div "Reports" at bounding box center [72, 159] width 127 height 22
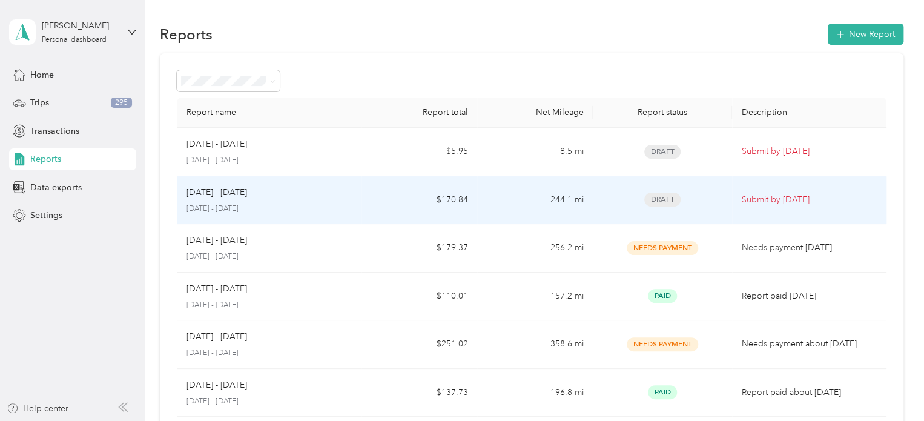
click at [501, 200] on td "244.1 mi" at bounding box center [535, 200] width 116 height 48
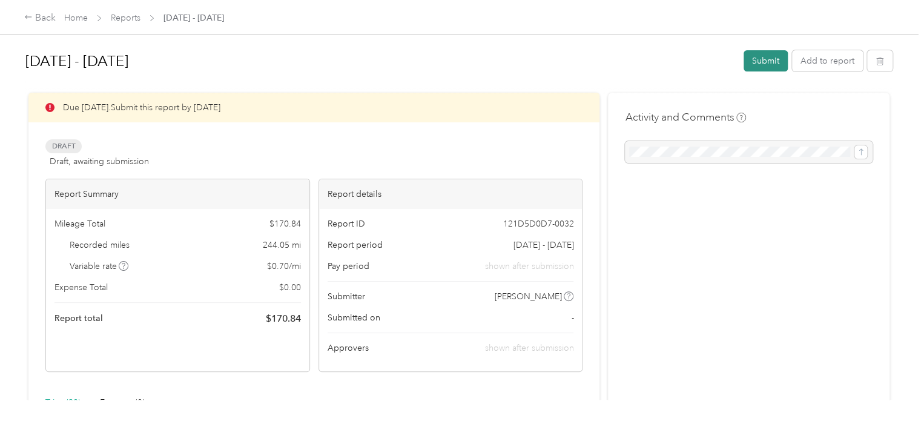
click at [771, 60] on button "Submit" at bounding box center [766, 60] width 44 height 21
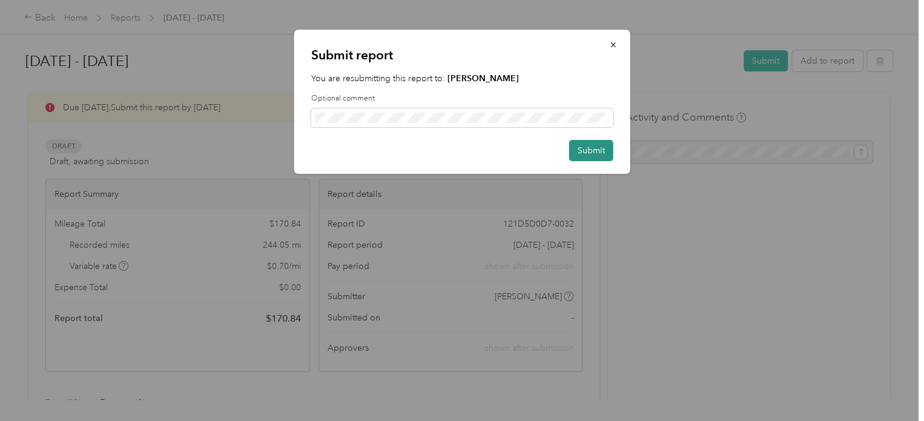
click at [598, 150] on button "Submit" at bounding box center [591, 150] width 44 height 21
